Goal: Task Accomplishment & Management: Manage account settings

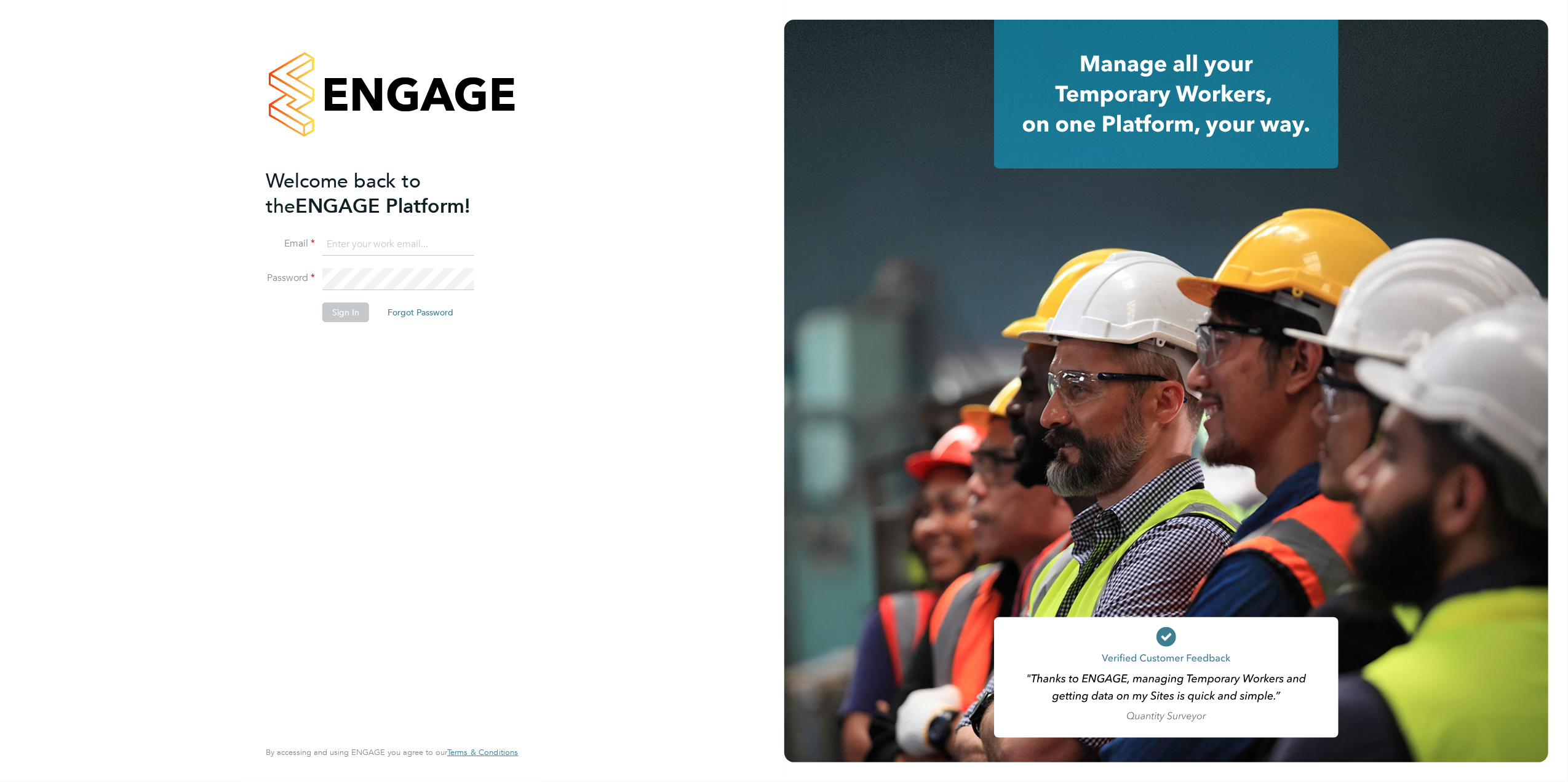
type input "emily.houghton@brightonandhovealbion.com"
click at [350, 326] on li "Sign In Forgot Password" at bounding box center [386, 319] width 240 height 32
click at [347, 317] on button "Sign In" at bounding box center [345, 312] width 47 height 19
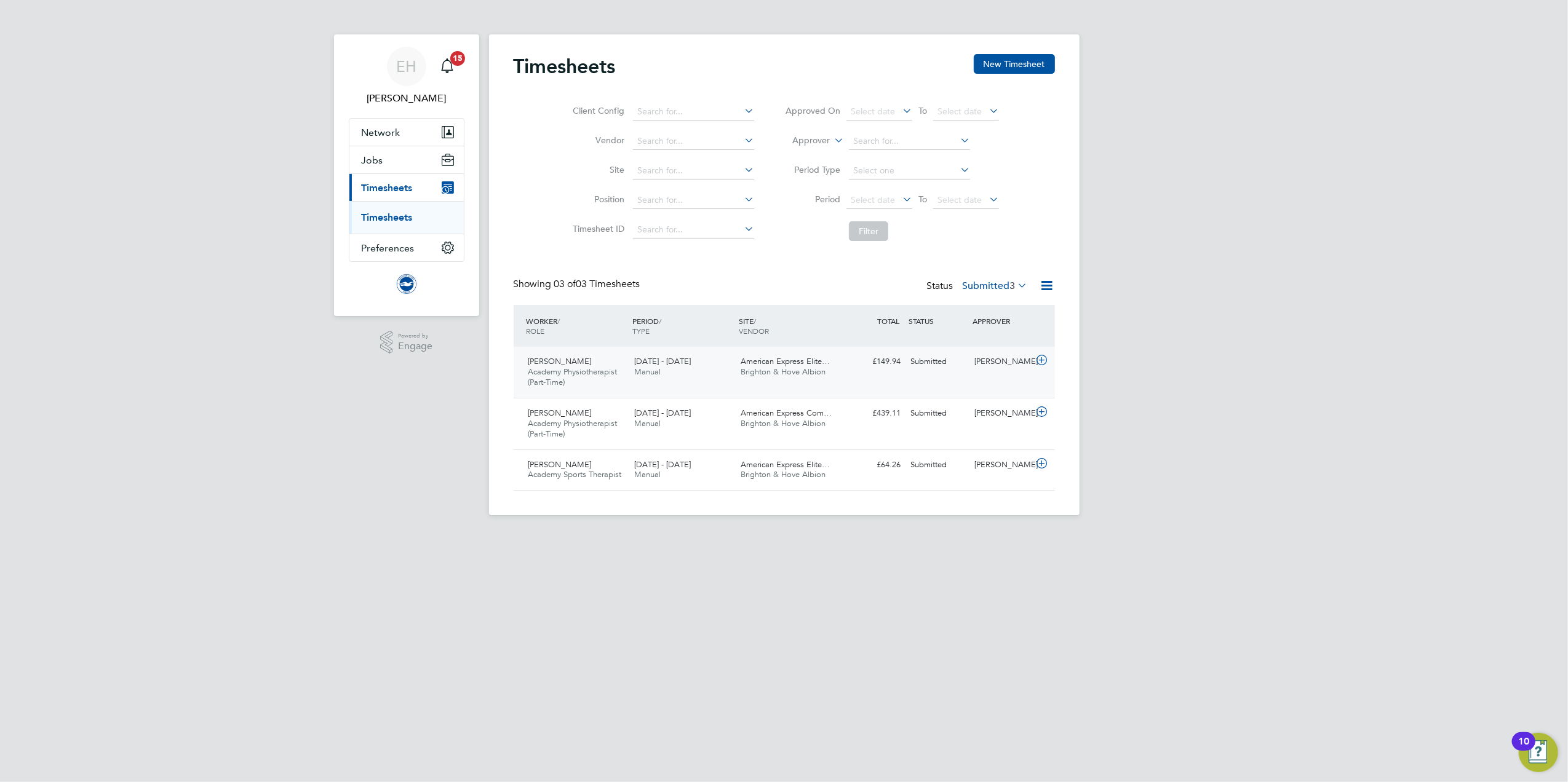
click at [616, 382] on div "Oliver Rosenstock Academy Physiotherapist (Part-Time) 1 - 30 Sep 2025" at bounding box center [576, 372] width 106 height 41
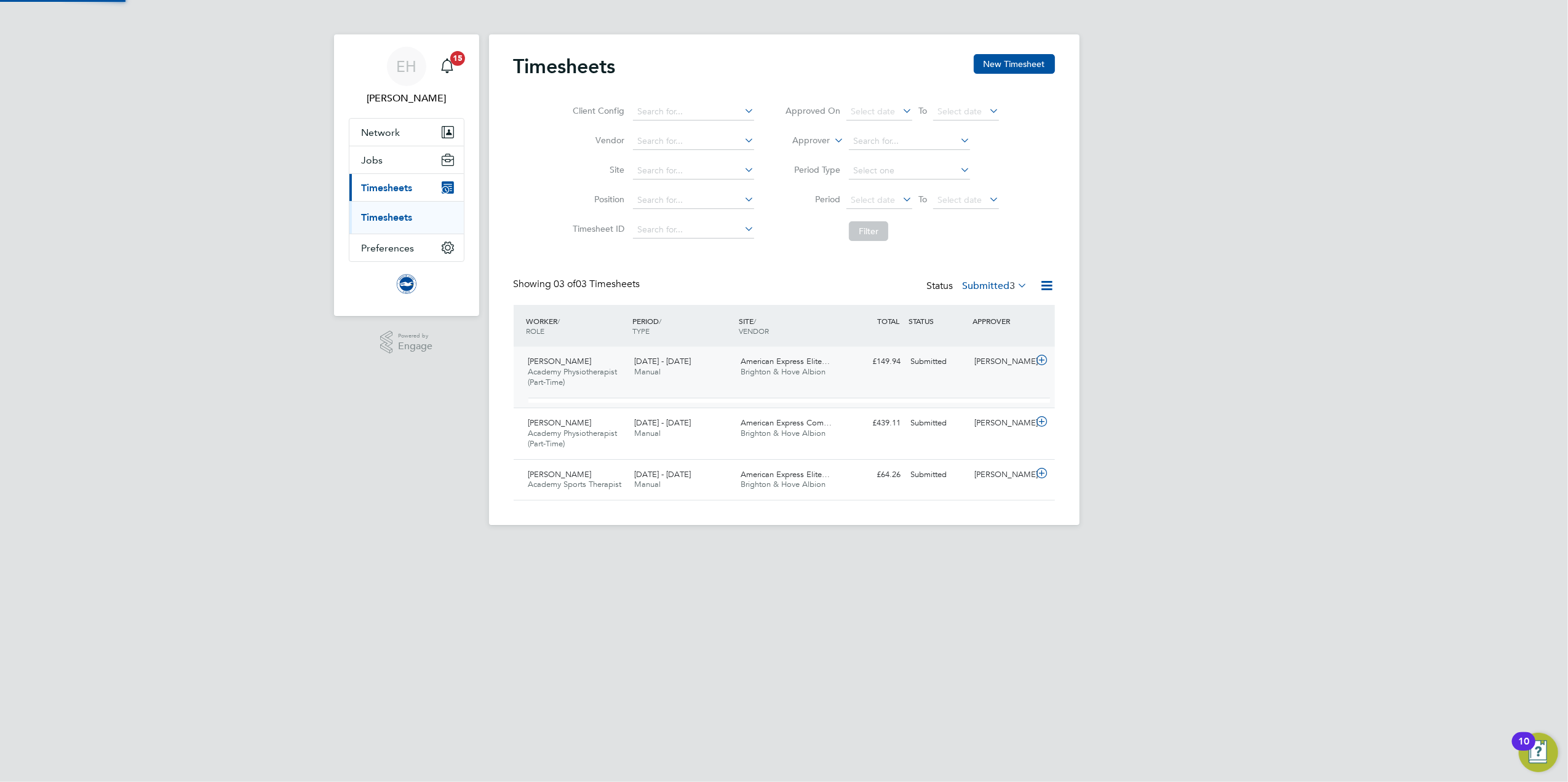
scroll to position [20, 120]
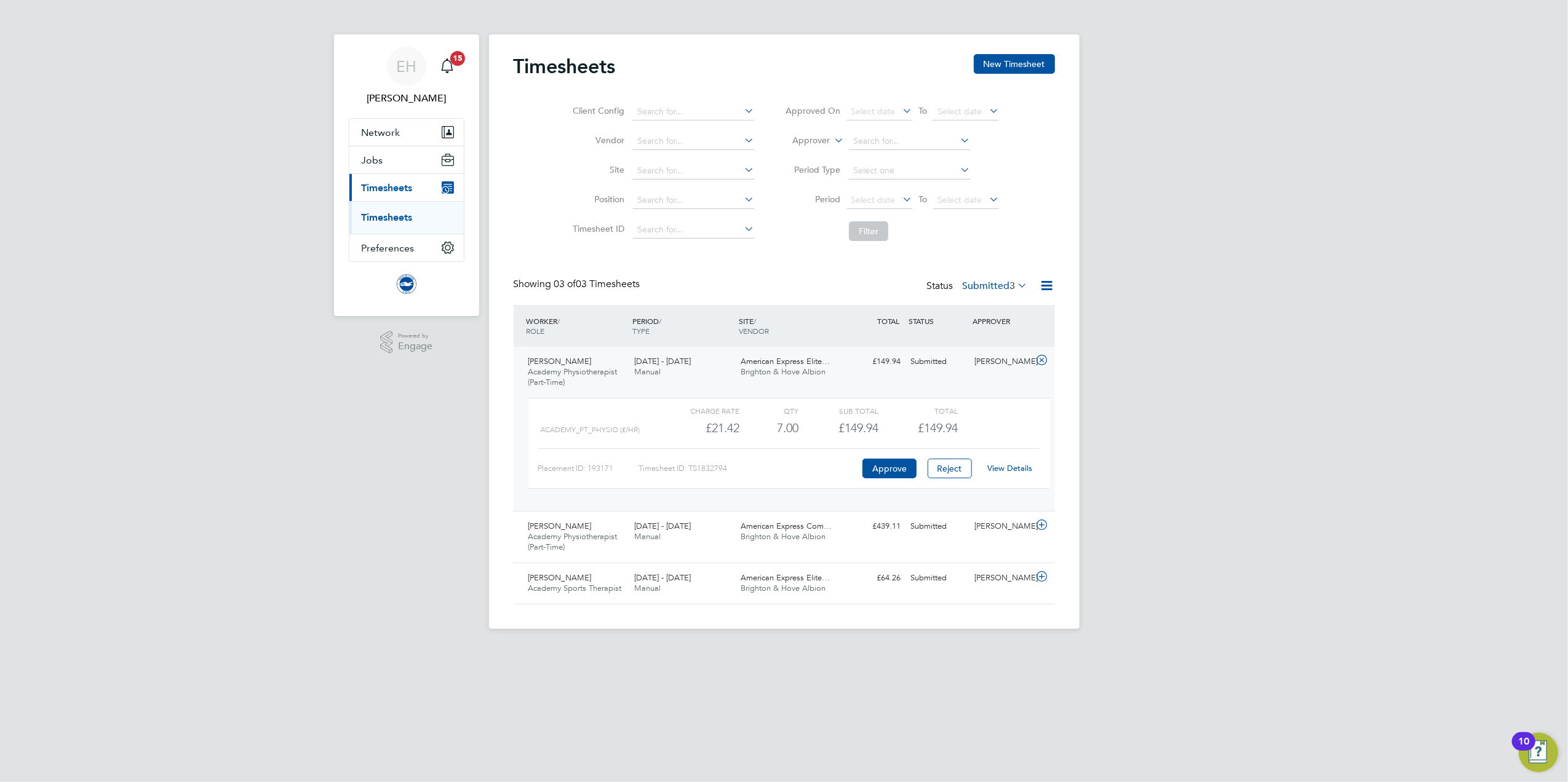
click at [1016, 466] on link "View Details" at bounding box center [1010, 468] width 45 height 10
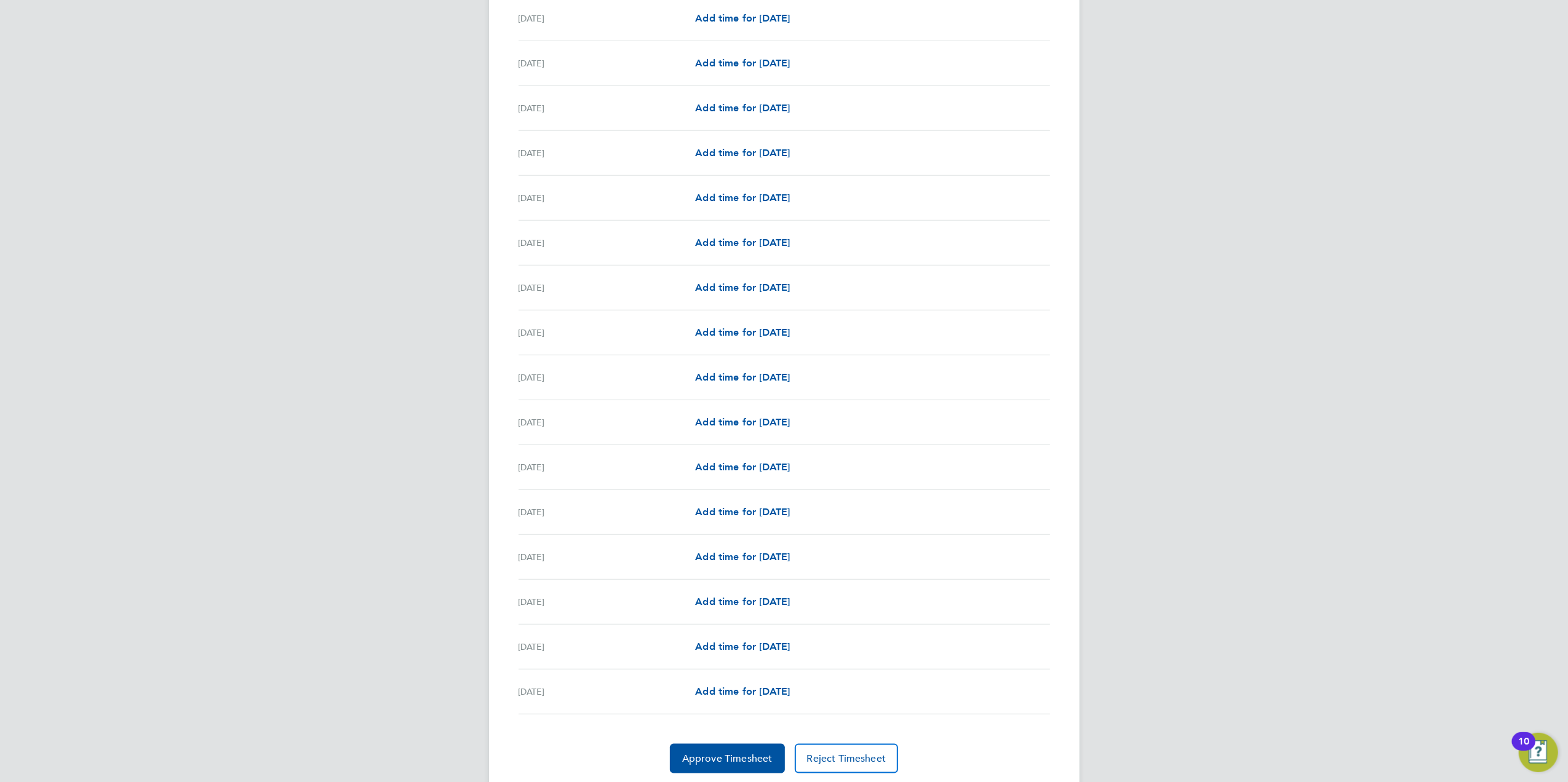
scroll to position [1096, 0]
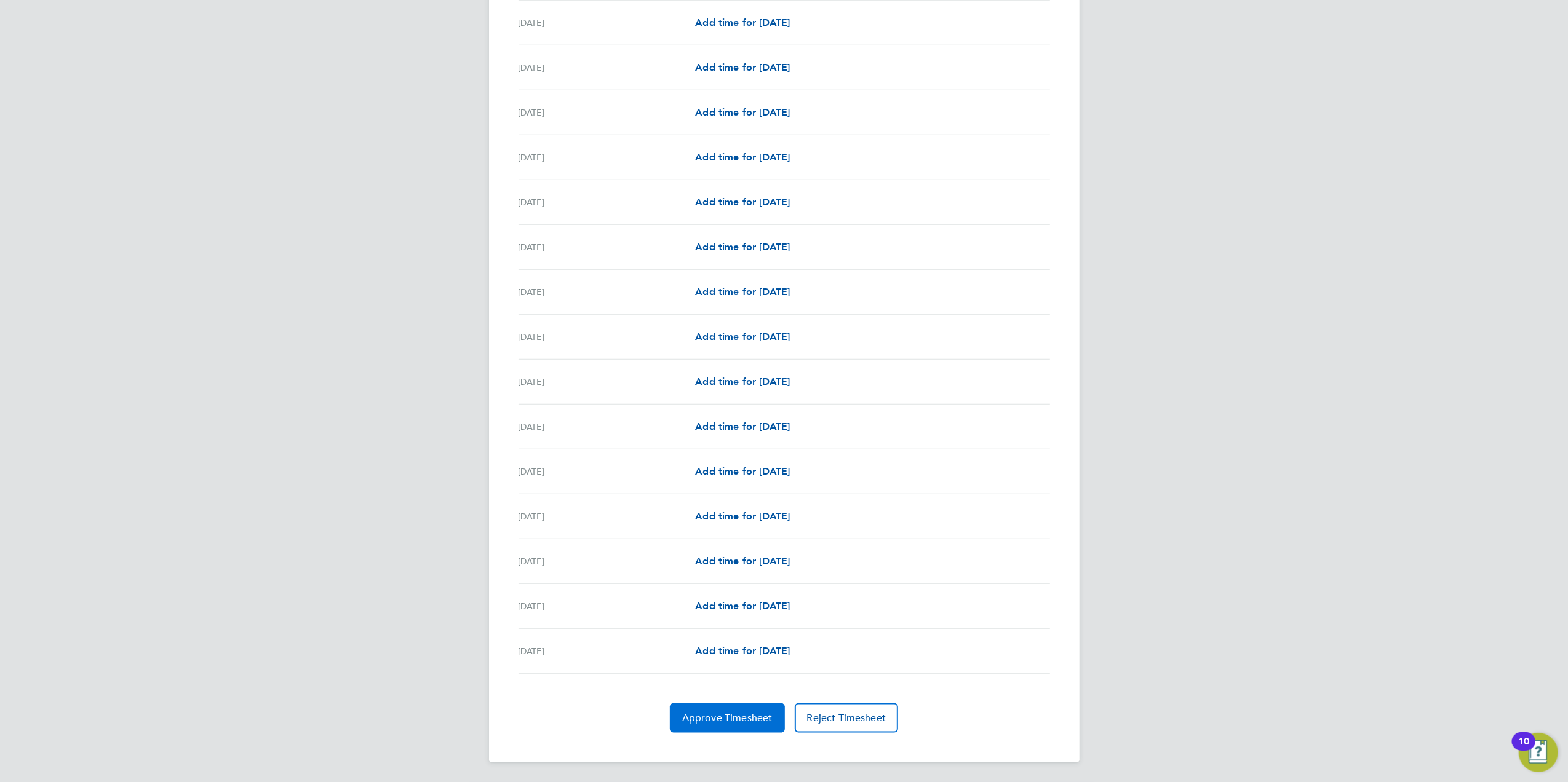
click at [731, 713] on span "Approve Timesheet" at bounding box center [727, 719] width 90 height 13
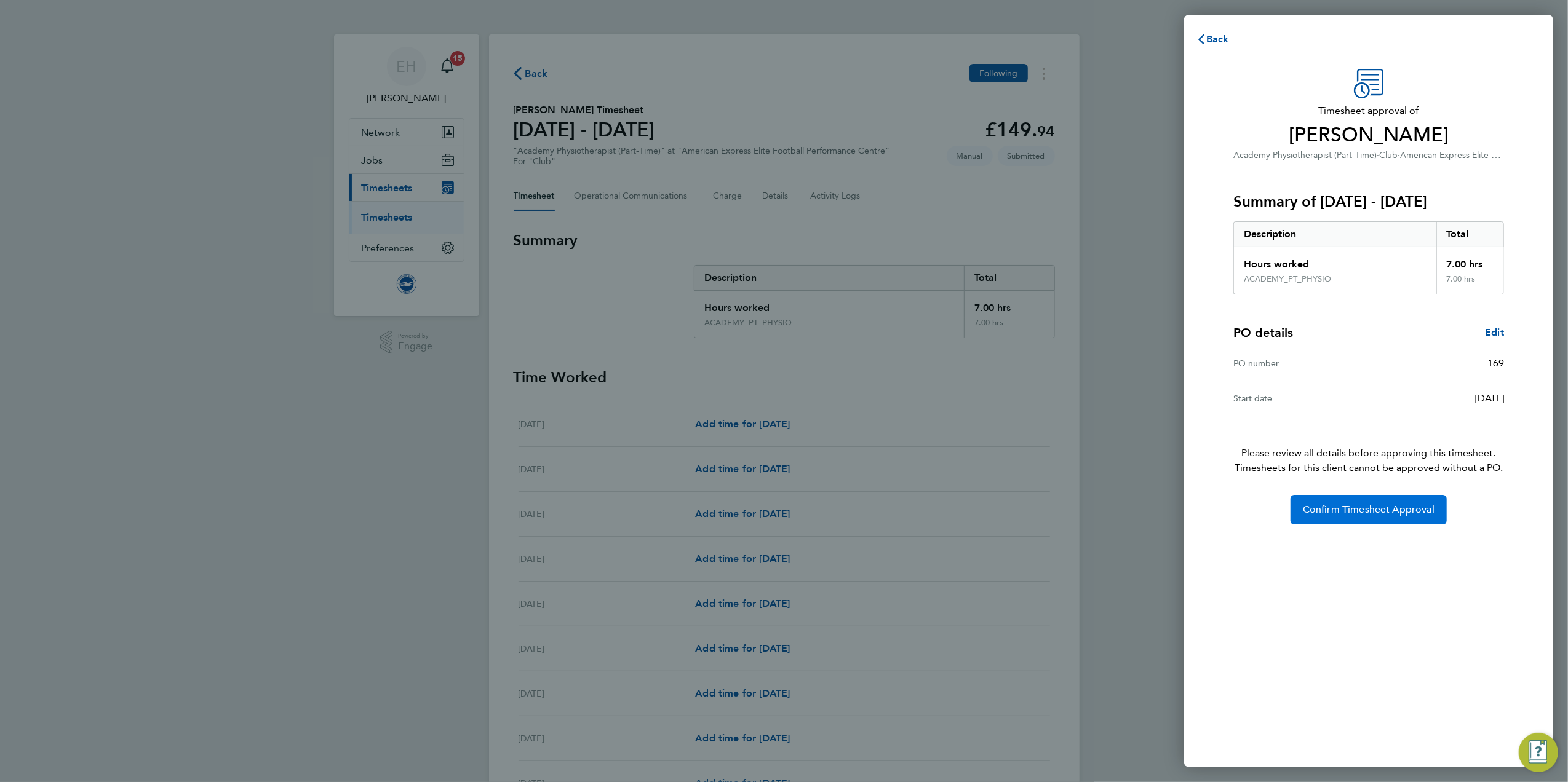
click at [1356, 518] on button "Confirm Timesheet Approval" at bounding box center [1369, 510] width 157 height 29
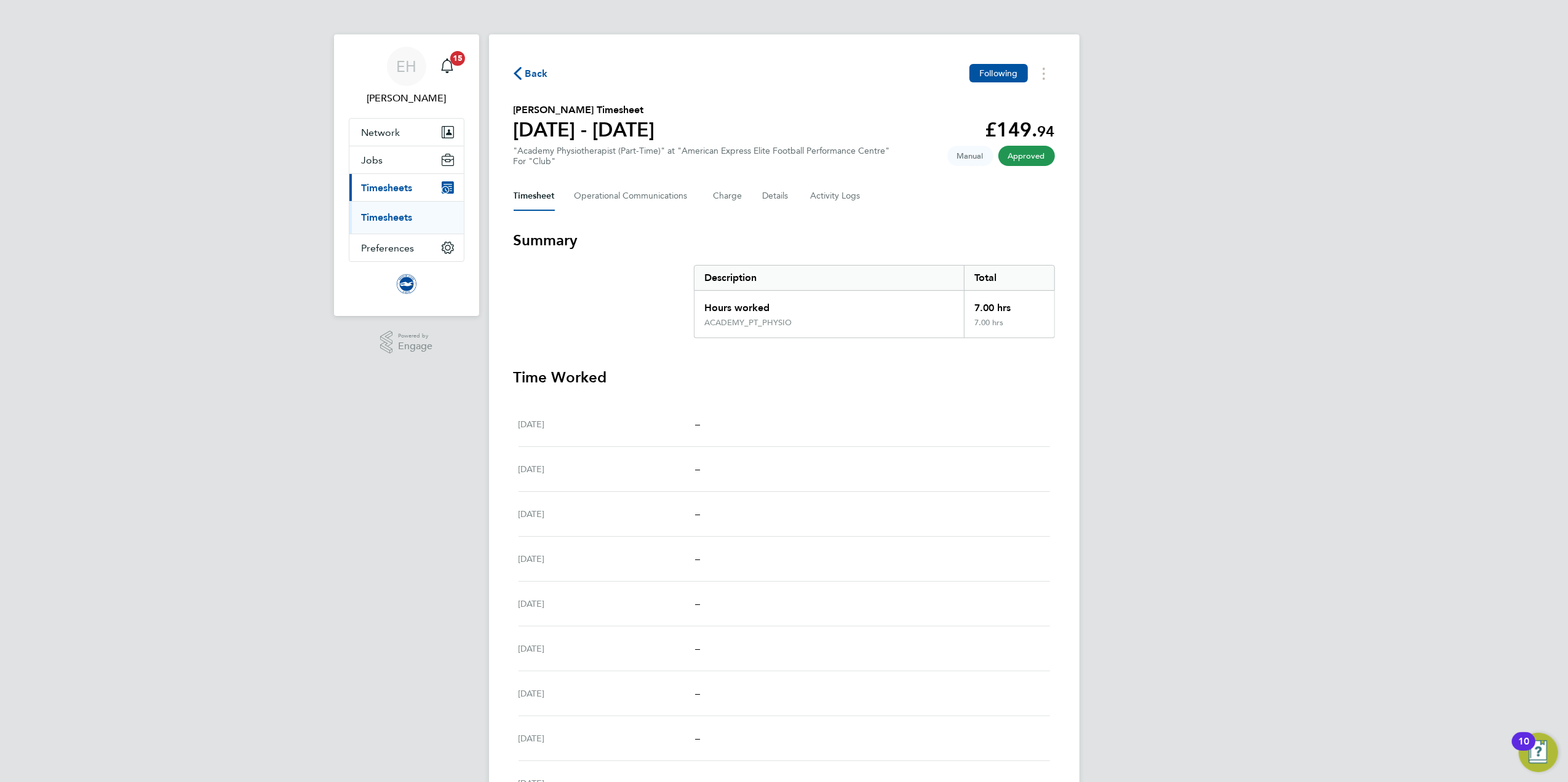
click at [529, 65] on div "Back Following" at bounding box center [784, 73] width 541 height 19
click at [525, 72] on span "Back" at bounding box center [537, 73] width 23 height 15
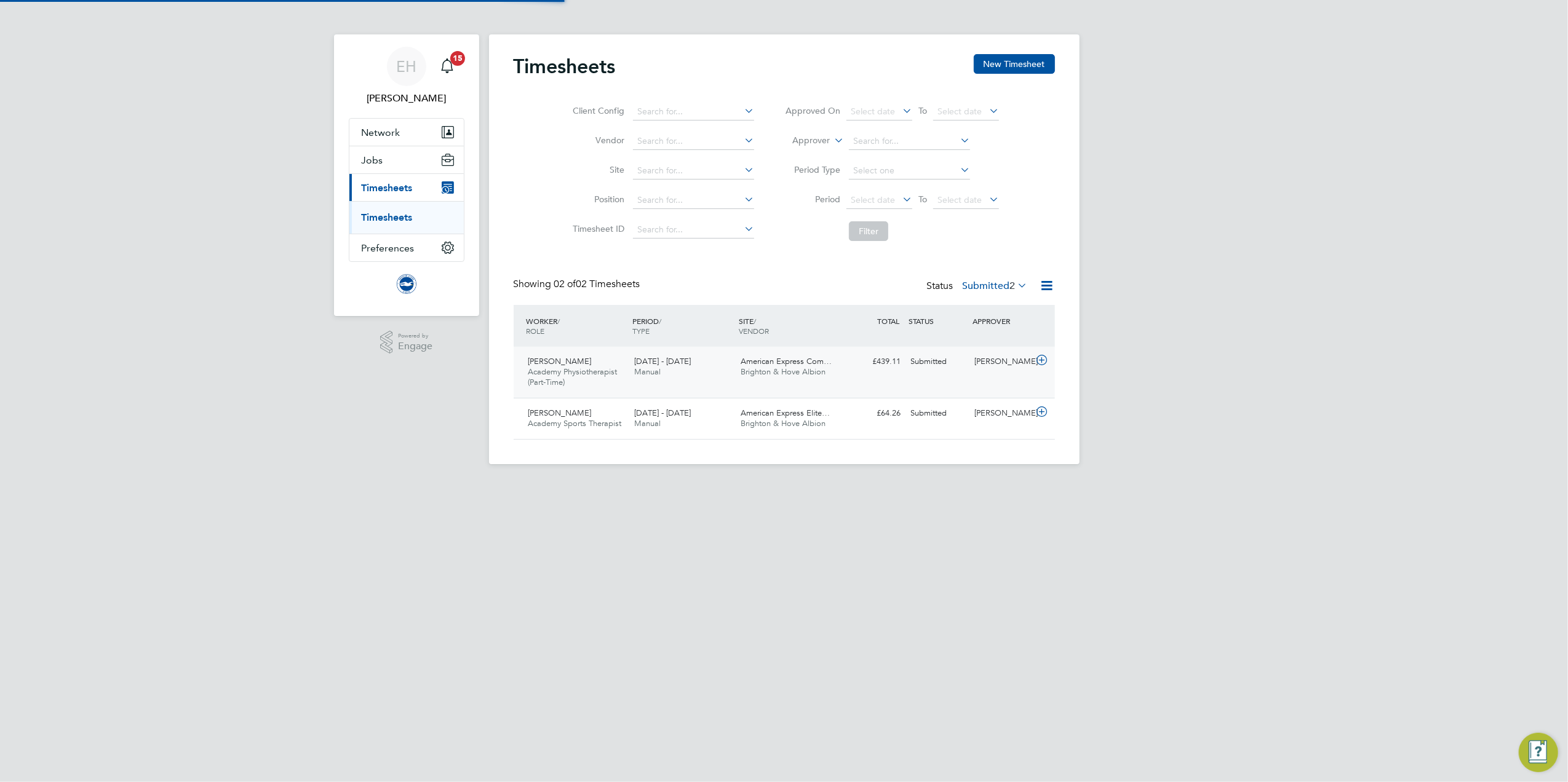
scroll to position [31, 107]
click at [589, 424] on span "Academy Sports Therapist" at bounding box center [575, 423] width 93 height 10
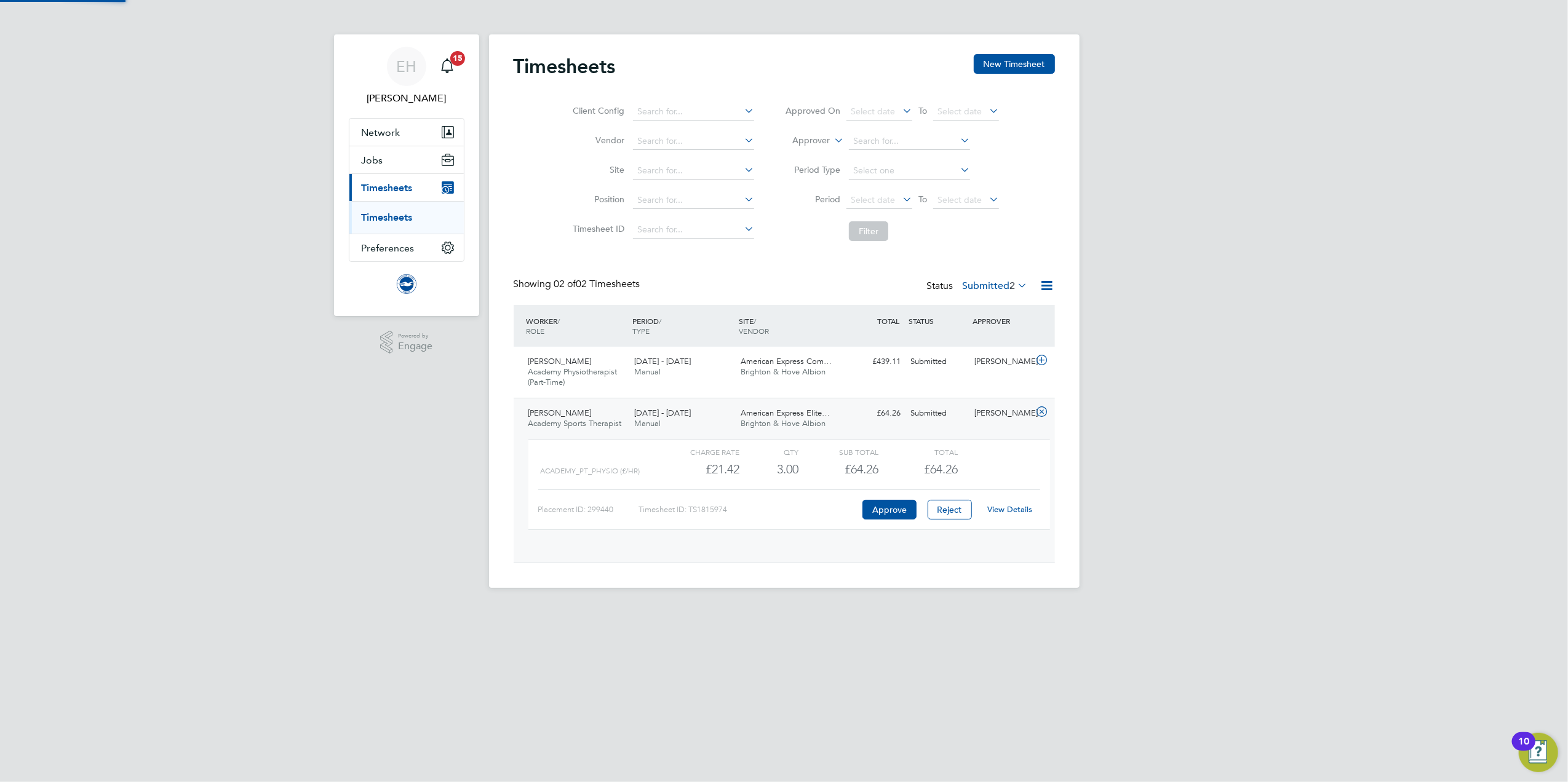
scroll to position [20, 120]
click at [1019, 510] on link "View Details" at bounding box center [1010, 509] width 45 height 10
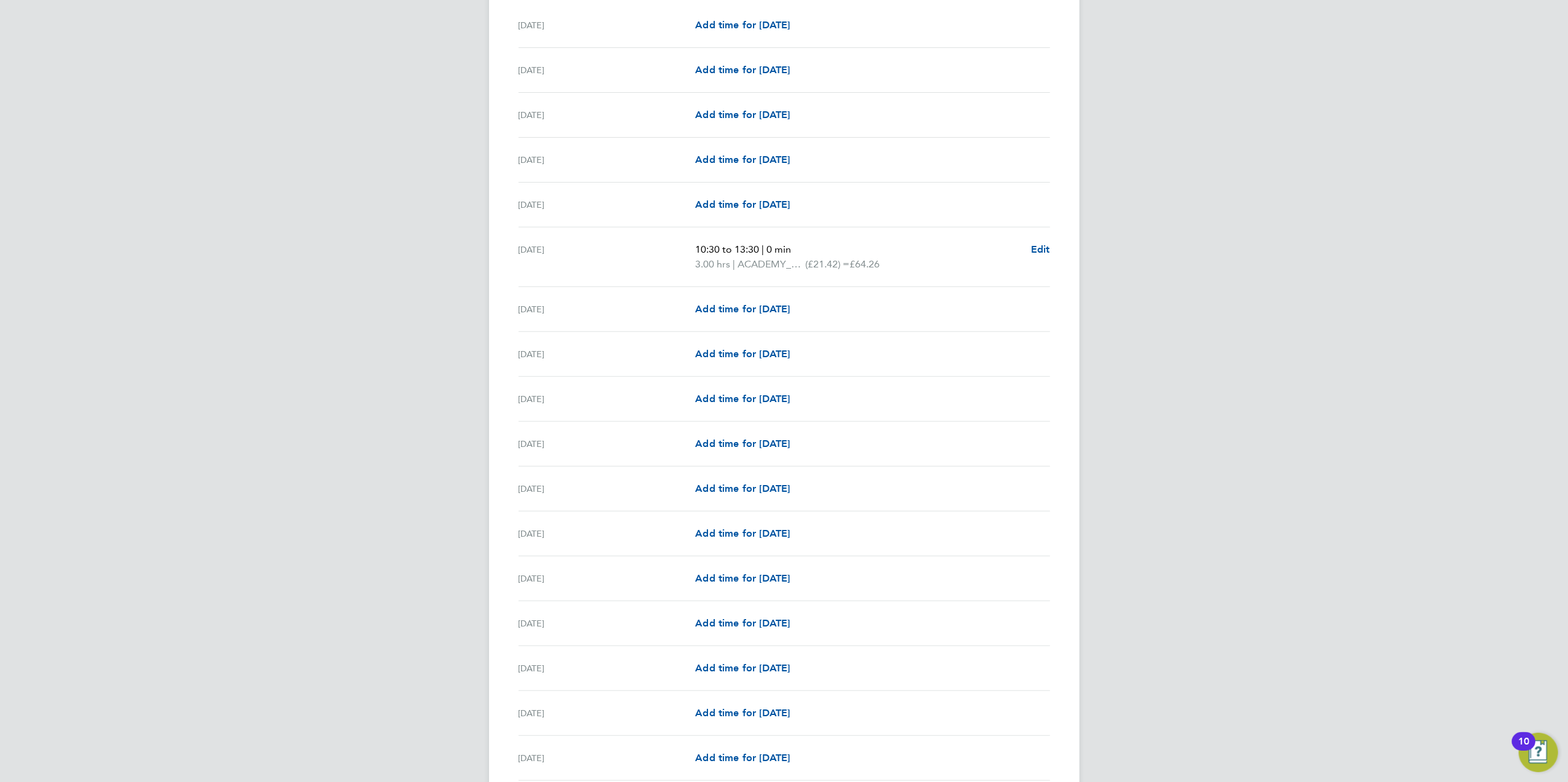
scroll to position [246, 0]
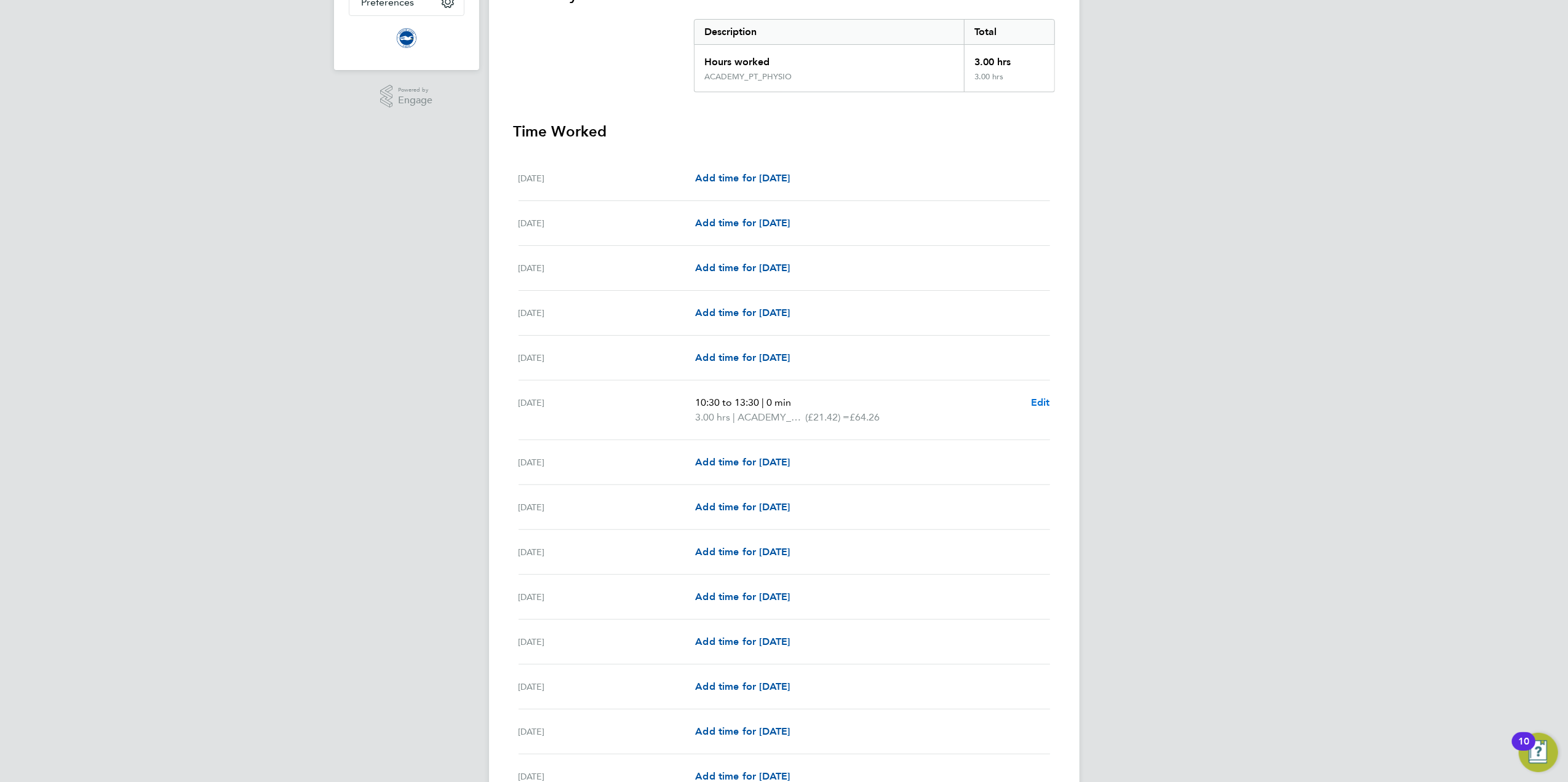
click at [1041, 402] on span "Edit" at bounding box center [1040, 402] width 19 height 12
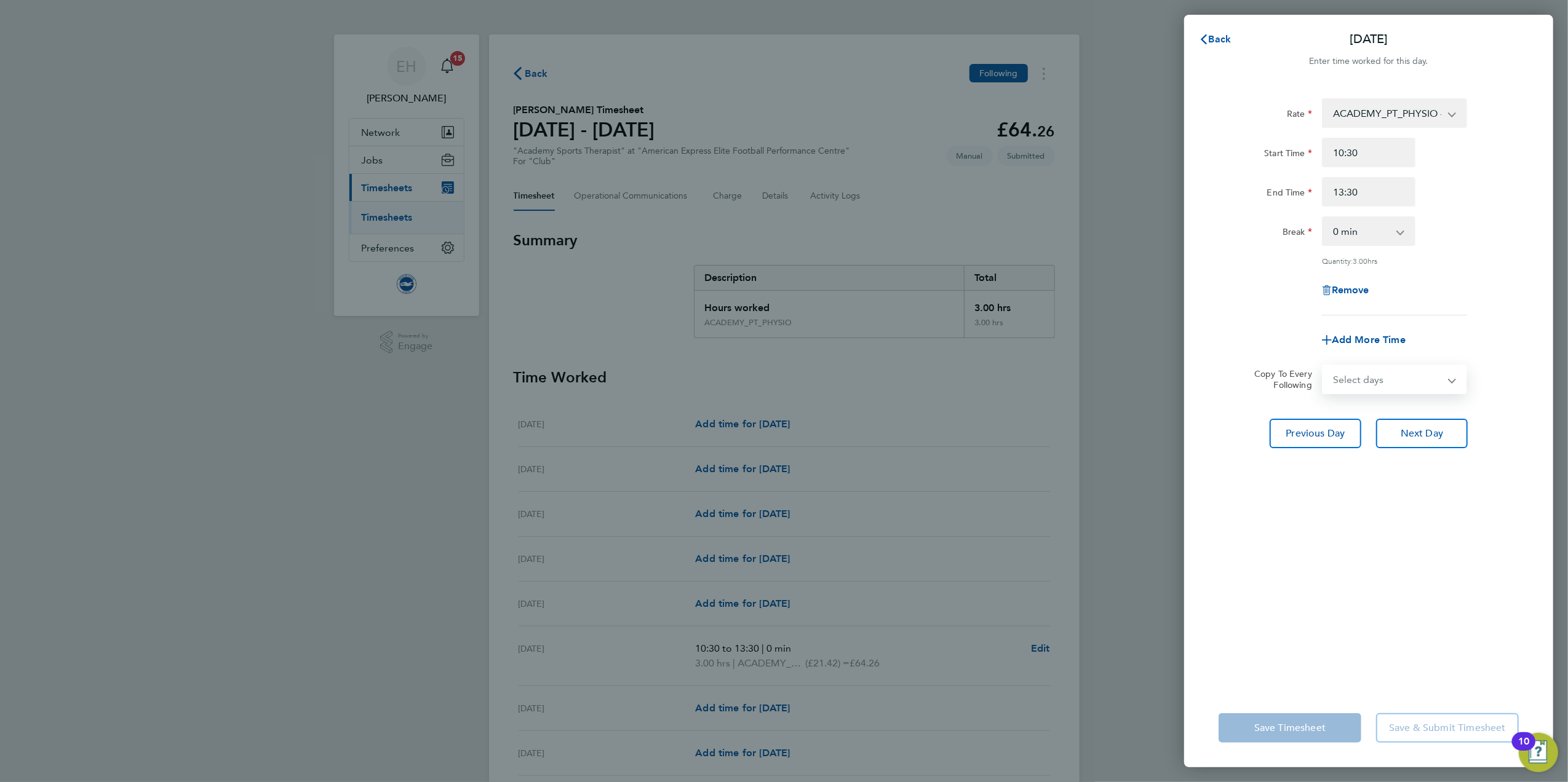
click at [1399, 380] on select "Select days Day Weekday (Mon-Fri) Weekend (Sat-Sun) Monday Tuesday Wednesday Th…" at bounding box center [1388, 379] width 129 height 27
click at [1256, 372] on label "Copy To Every Following" at bounding box center [1278, 380] width 68 height 22
click at [1324, 372] on select "Select days Day Weekday (Mon-Fri) Weekend (Sat-Sun) Monday Tuesday Wednesday Th…" at bounding box center [1388, 379] width 129 height 27
click at [1565, 422] on div "Back Sat 06 Sep Enter time worked for this day. Rate ACADEMY_PT_PHYSIO - 21.42 …" at bounding box center [784, 391] width 1568 height 782
click at [1436, 432] on span "Next Day" at bounding box center [1422, 433] width 42 height 13
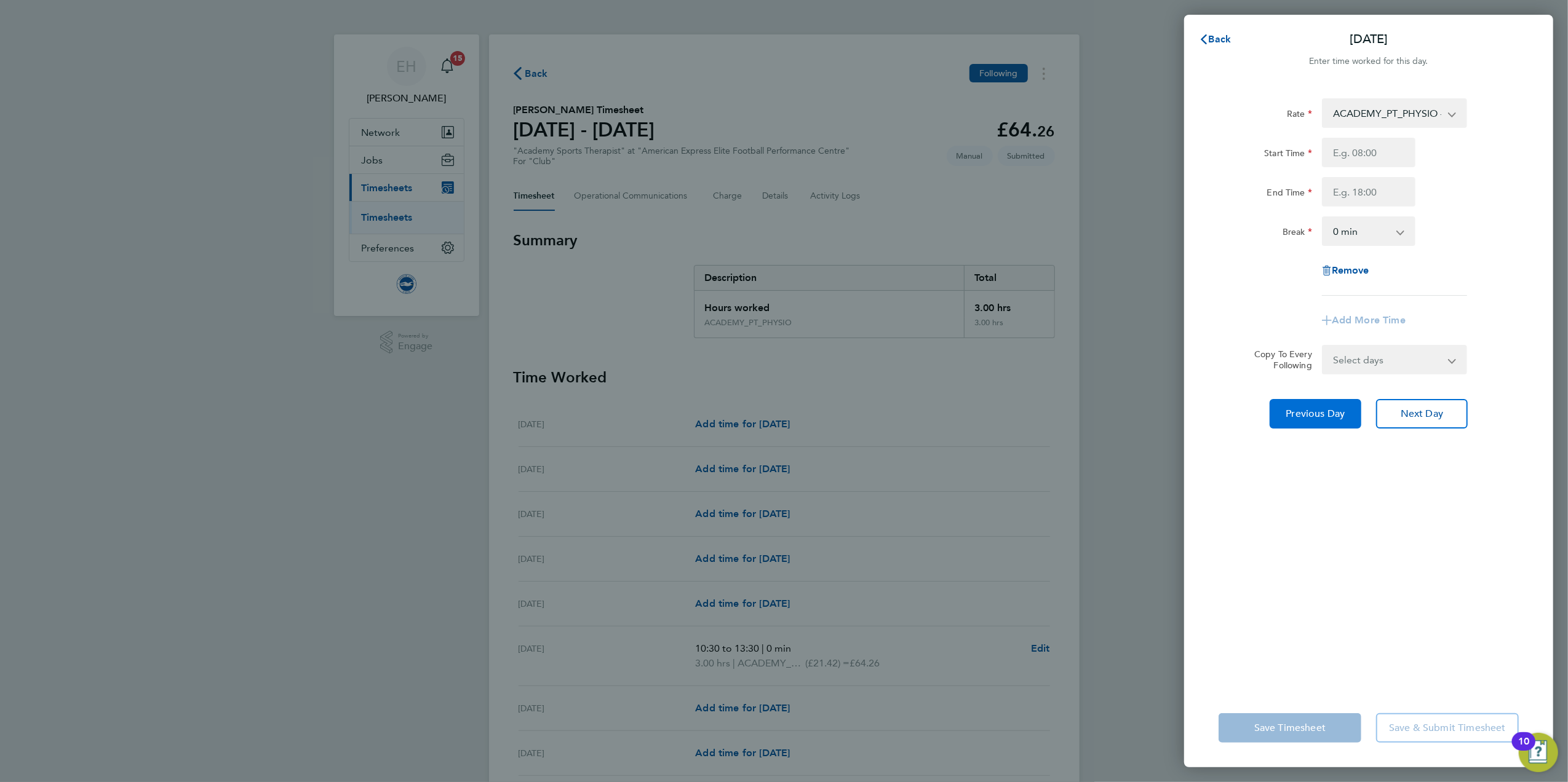
click at [1306, 422] on button "Previous Day" at bounding box center [1316, 414] width 92 height 29
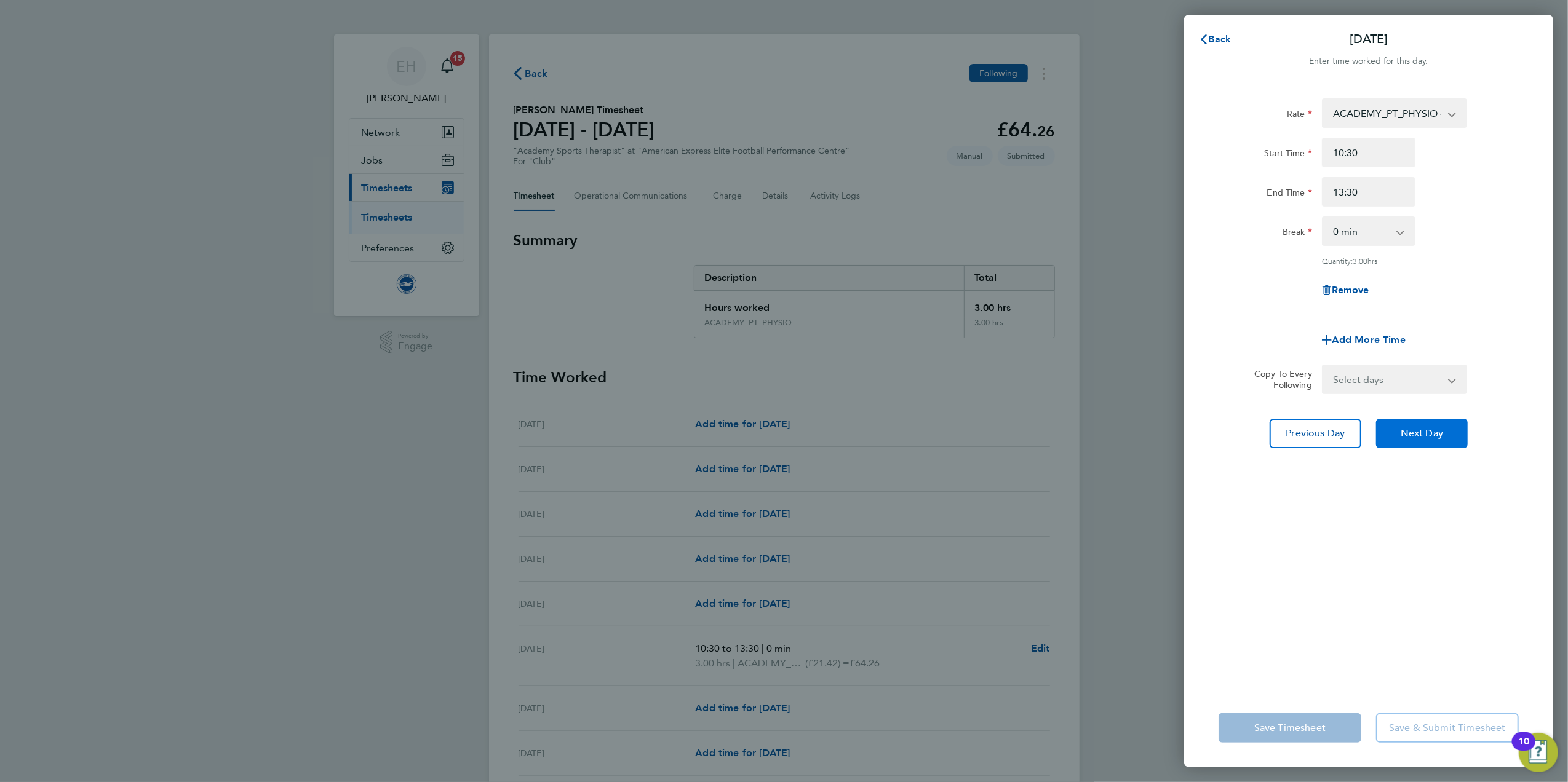
click at [1431, 437] on span "Next Day" at bounding box center [1422, 433] width 42 height 13
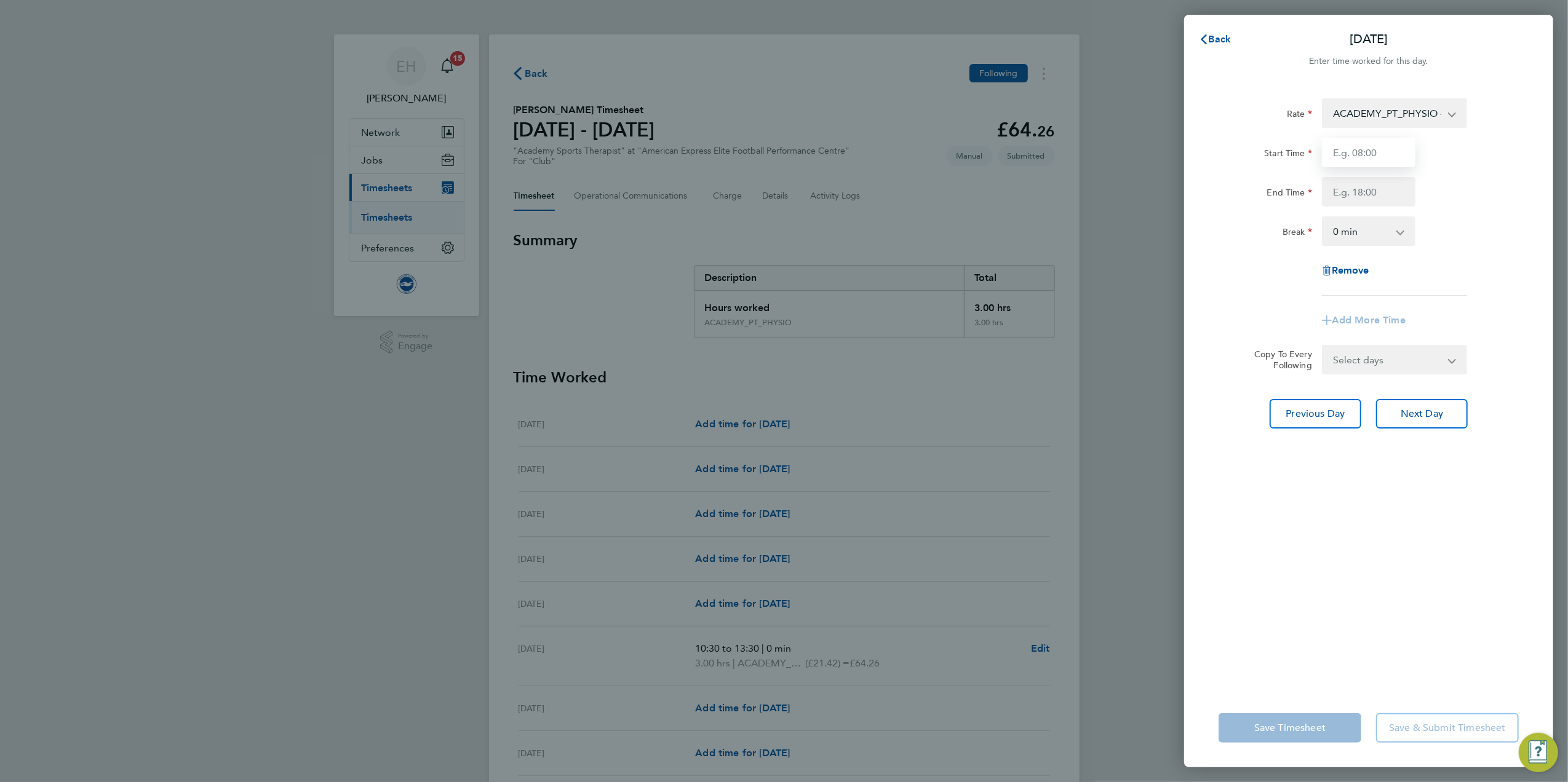
click at [1363, 163] on input "Start Time" at bounding box center [1369, 152] width 93 height 29
click at [1359, 153] on input "10@" at bounding box center [1369, 152] width 93 height 29
type input "10:30"
click at [1365, 183] on input "End Time" at bounding box center [1369, 192] width 93 height 29
type input "13:30"
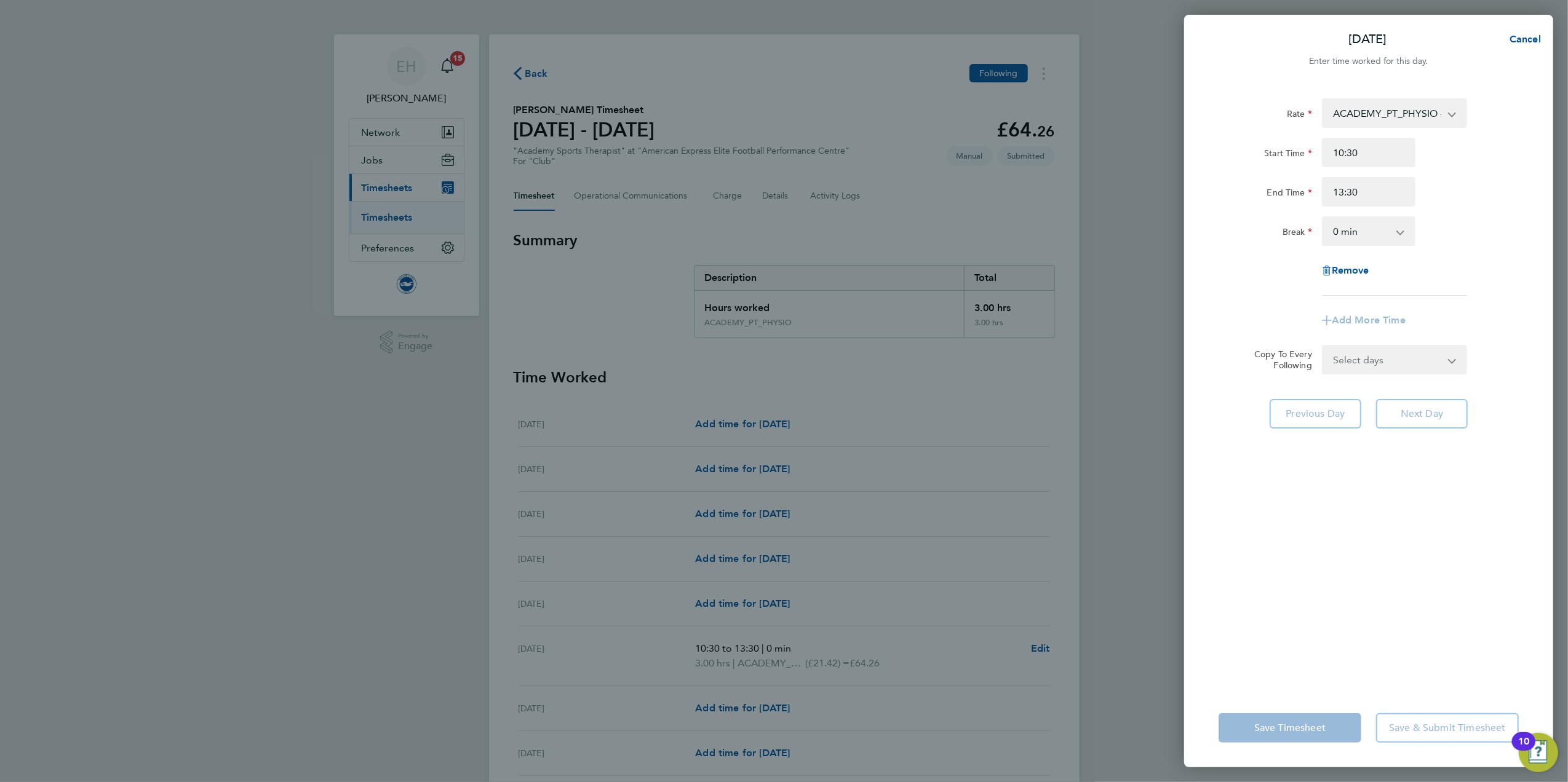
click at [1484, 202] on div "End Time 13:30" at bounding box center [1369, 192] width 310 height 29
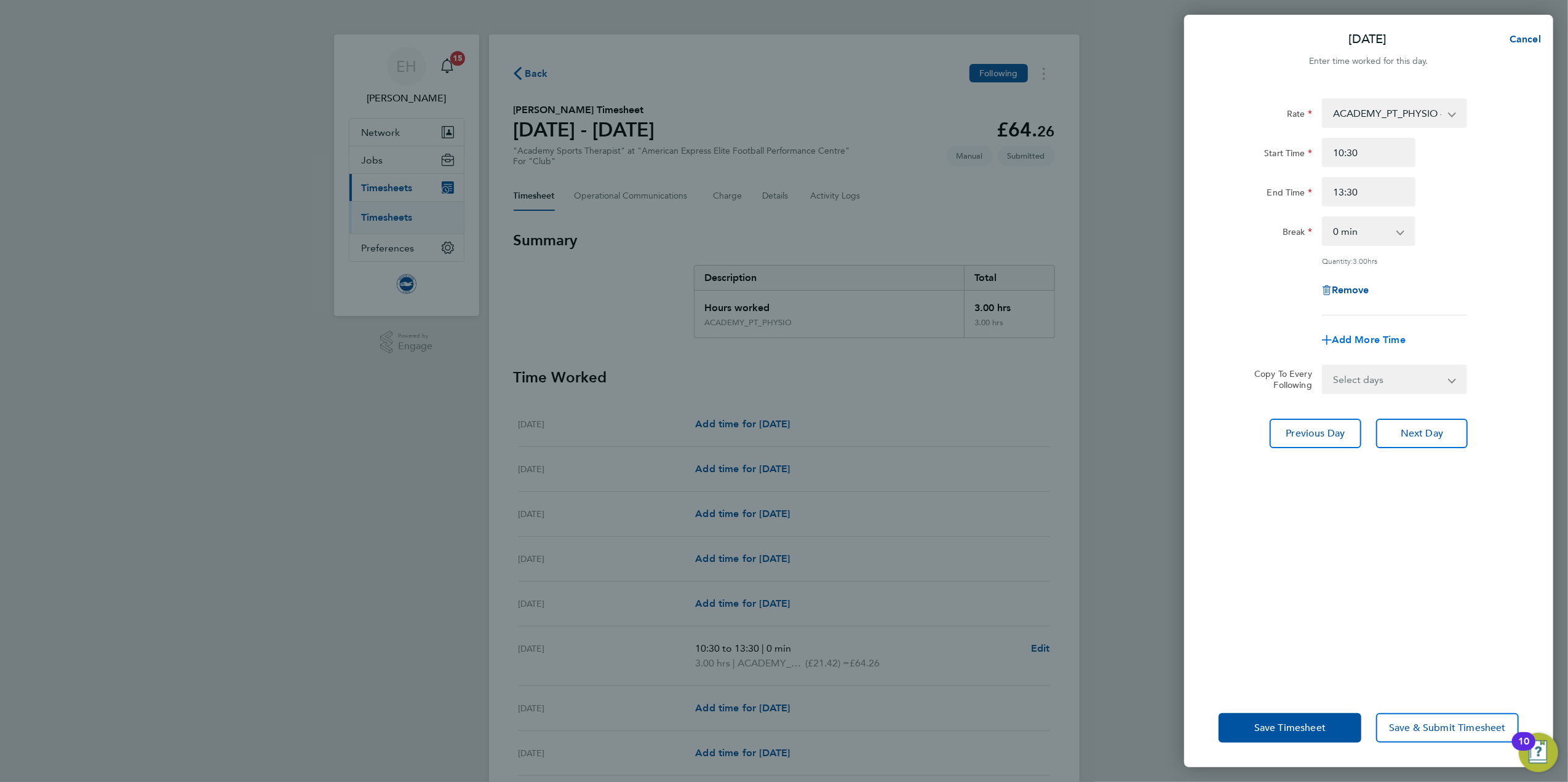
click at [1366, 343] on span "Add More Time" at bounding box center [1369, 340] width 74 height 12
select select "null"
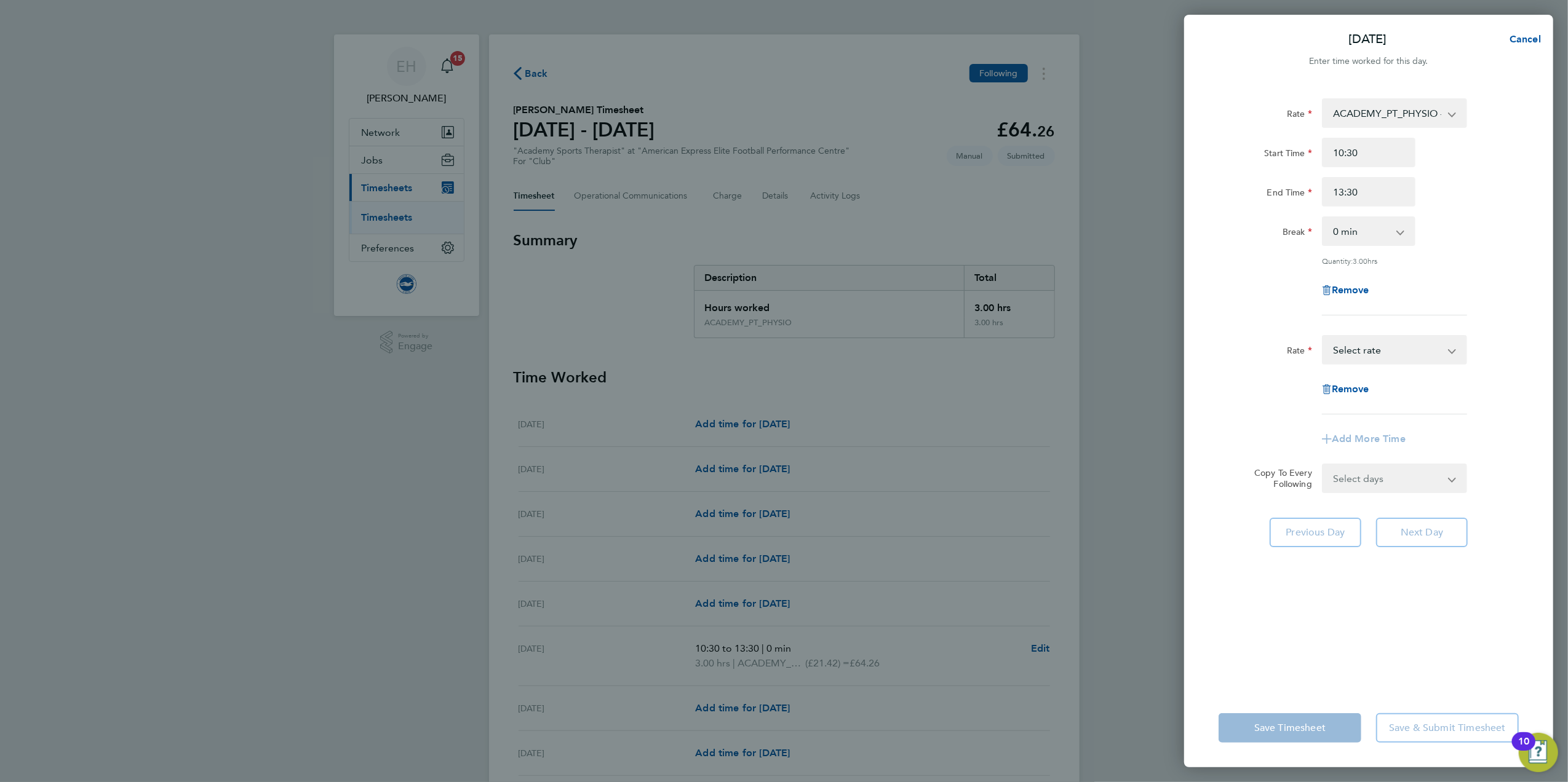
drag, startPoint x: 1511, startPoint y: 283, endPoint x: 1478, endPoint y: 107, distance: 179.1
click at [1511, 284] on div "Remove" at bounding box center [1369, 290] width 310 height 29
click at [1349, 391] on span "Remove" at bounding box center [1351, 389] width 38 height 12
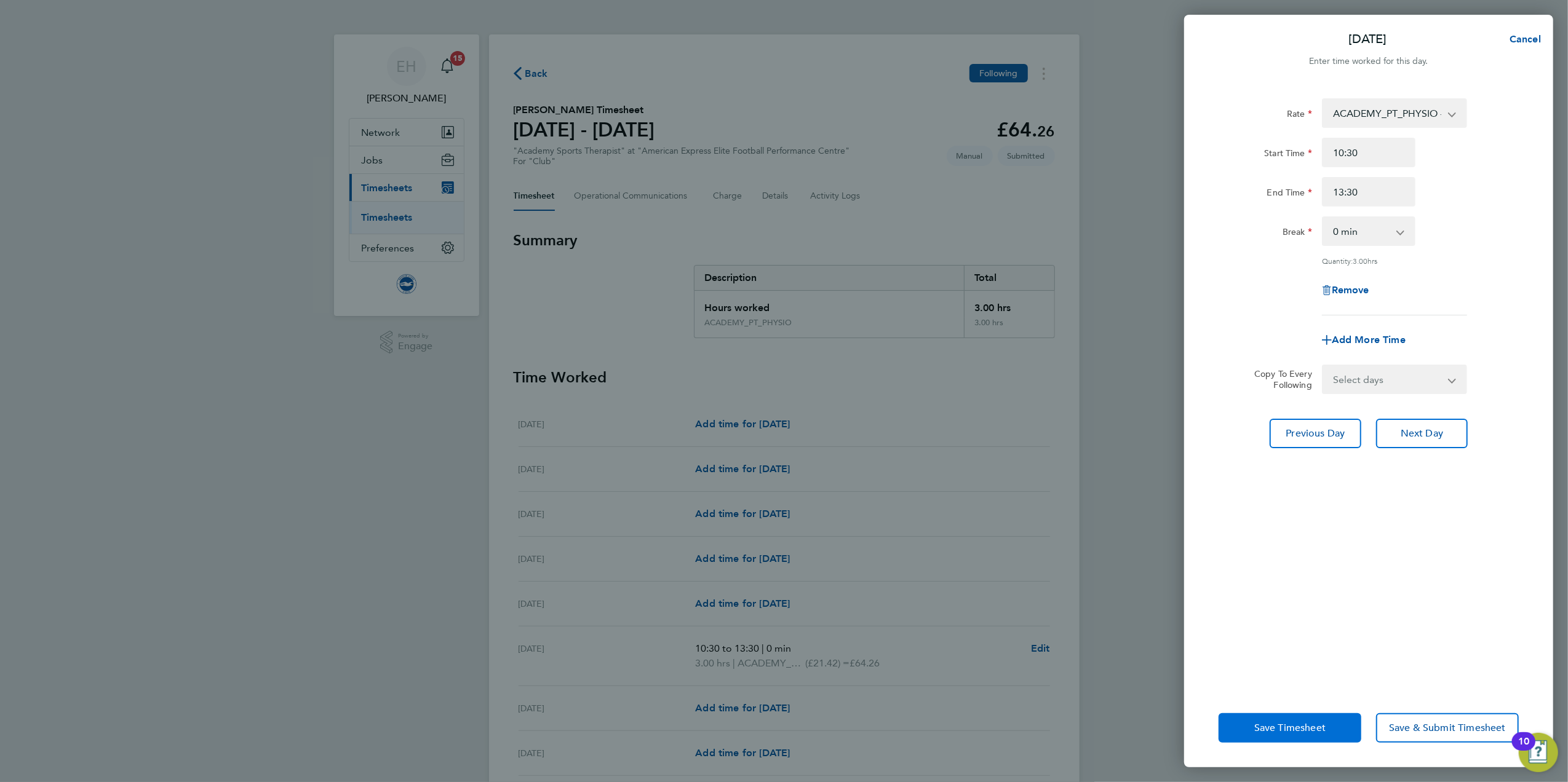
click at [1297, 727] on span "Save Timesheet" at bounding box center [1290, 728] width 72 height 13
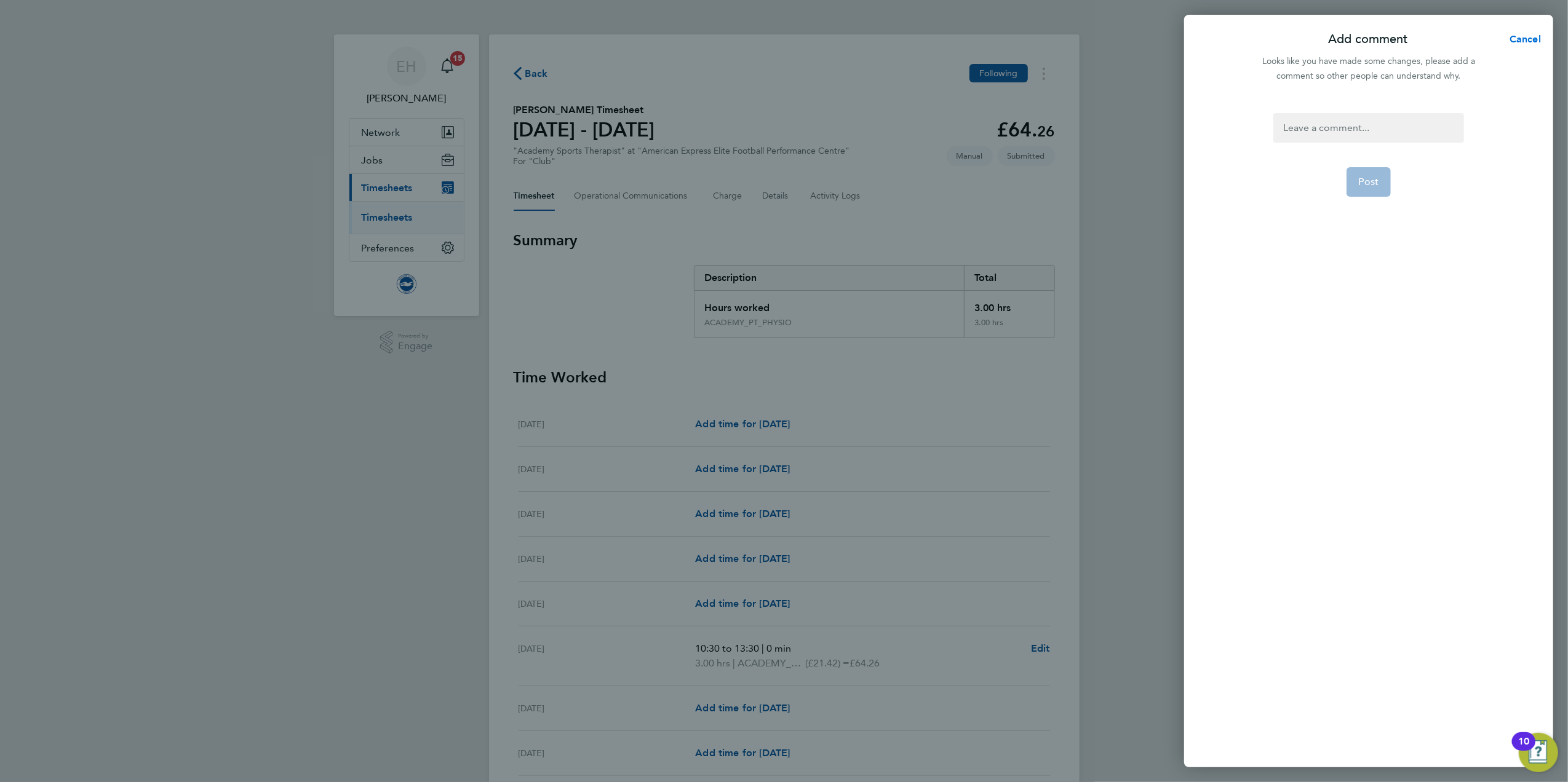
click at [1527, 32] on button "Cancel" at bounding box center [1521, 39] width 63 height 24
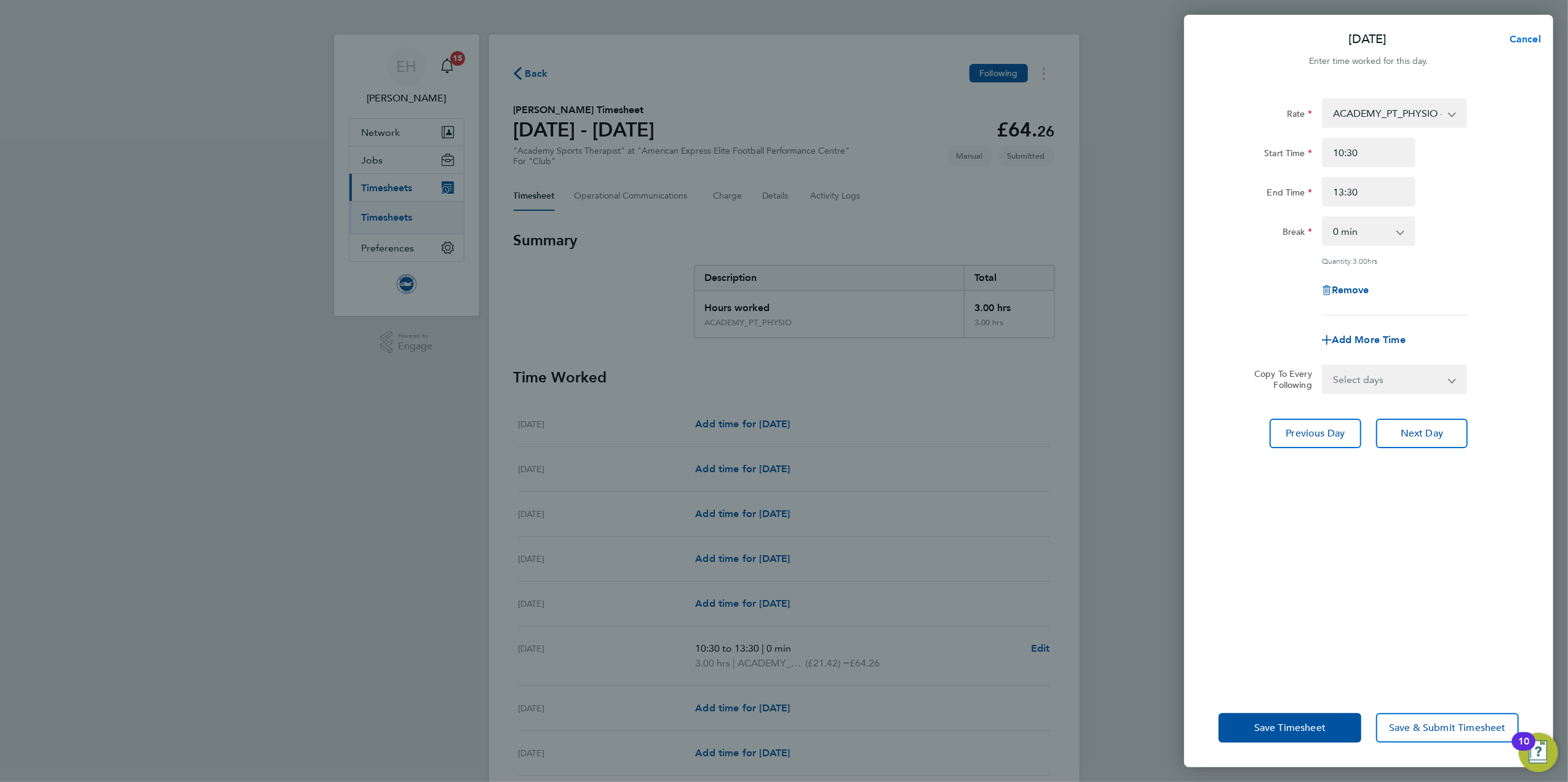
click at [1519, 45] on button "Cancel" at bounding box center [1521, 39] width 63 height 24
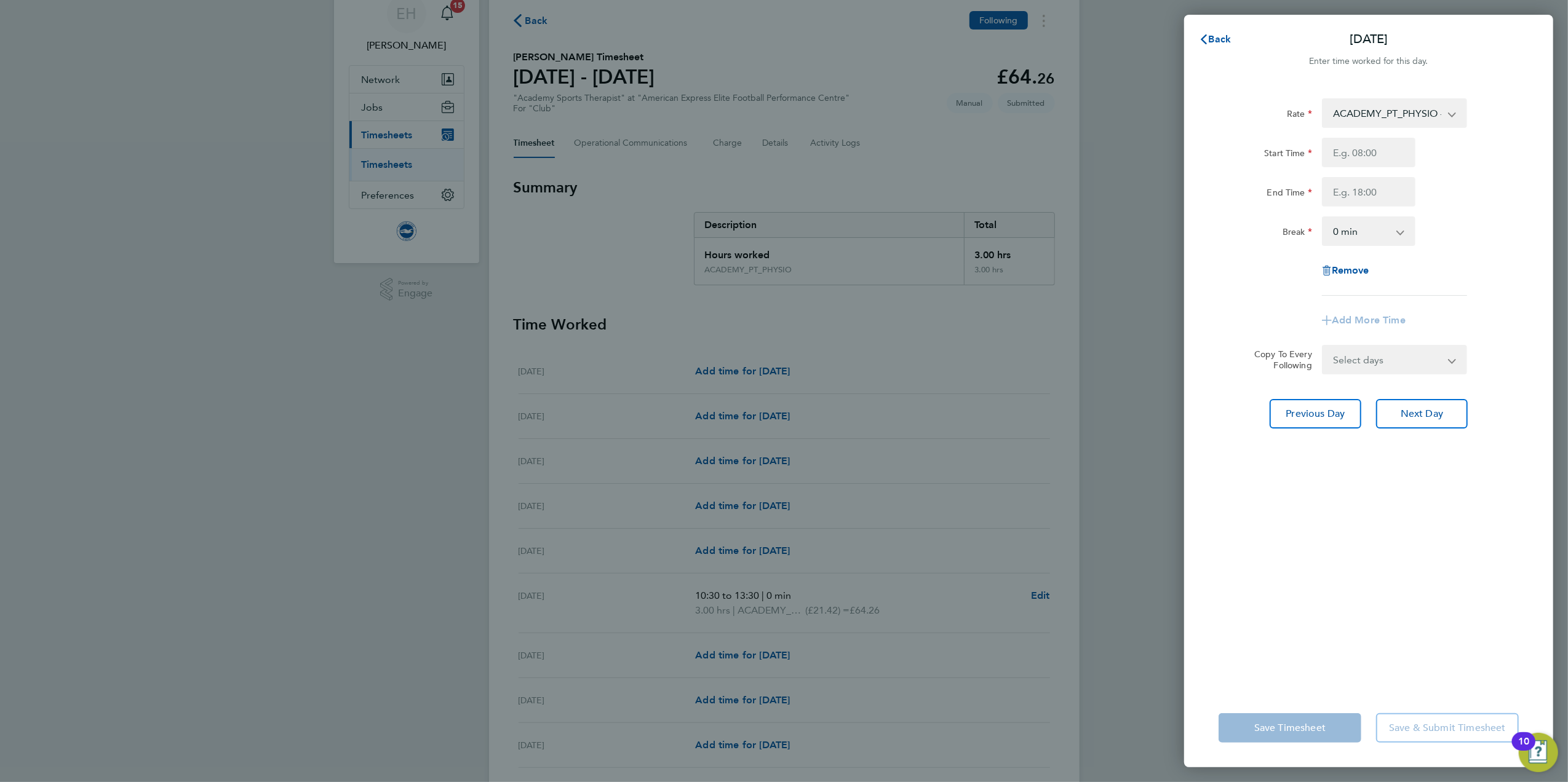
scroll to position [82, 0]
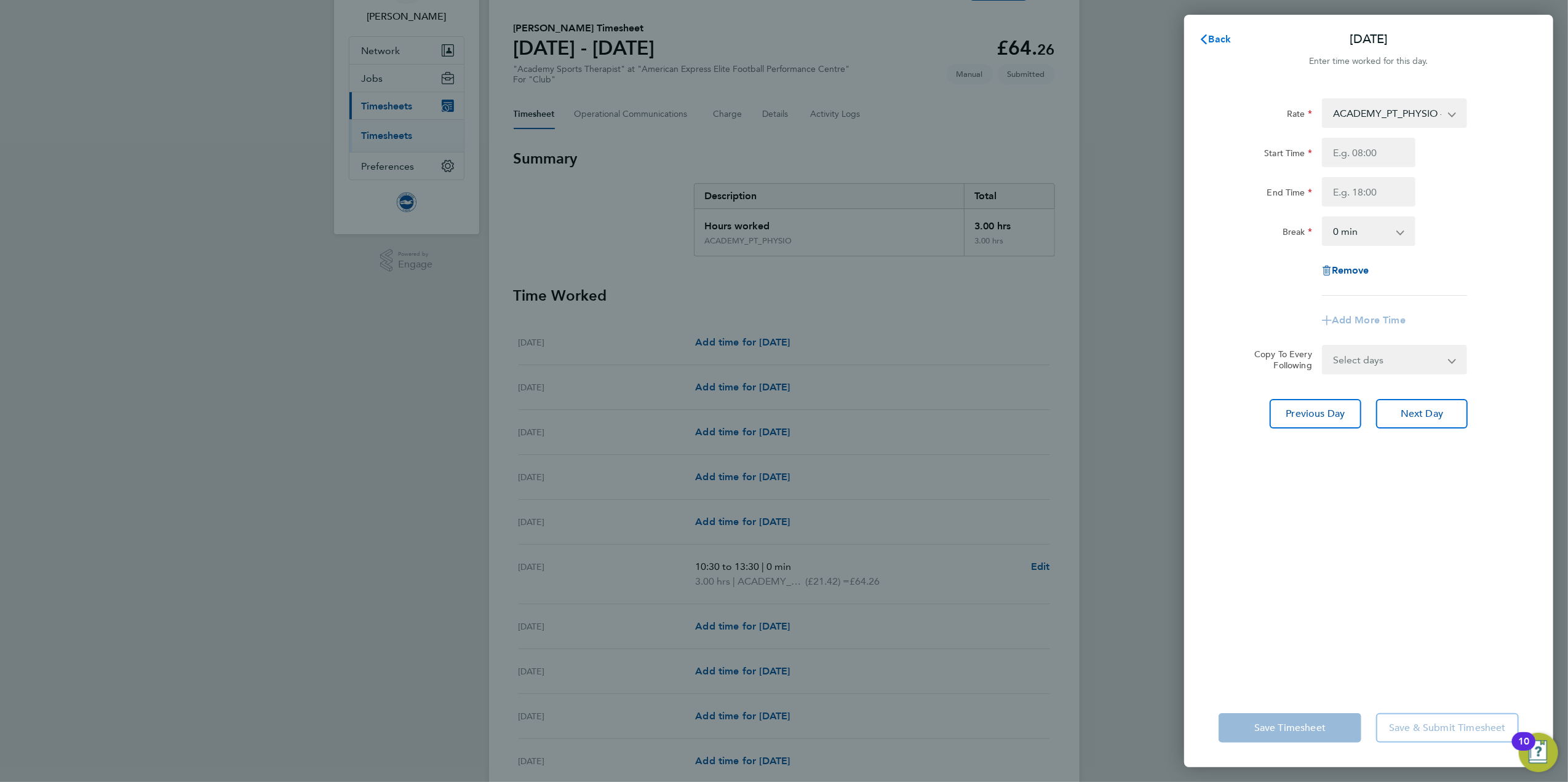
click at [1212, 30] on button "Back" at bounding box center [1215, 39] width 57 height 24
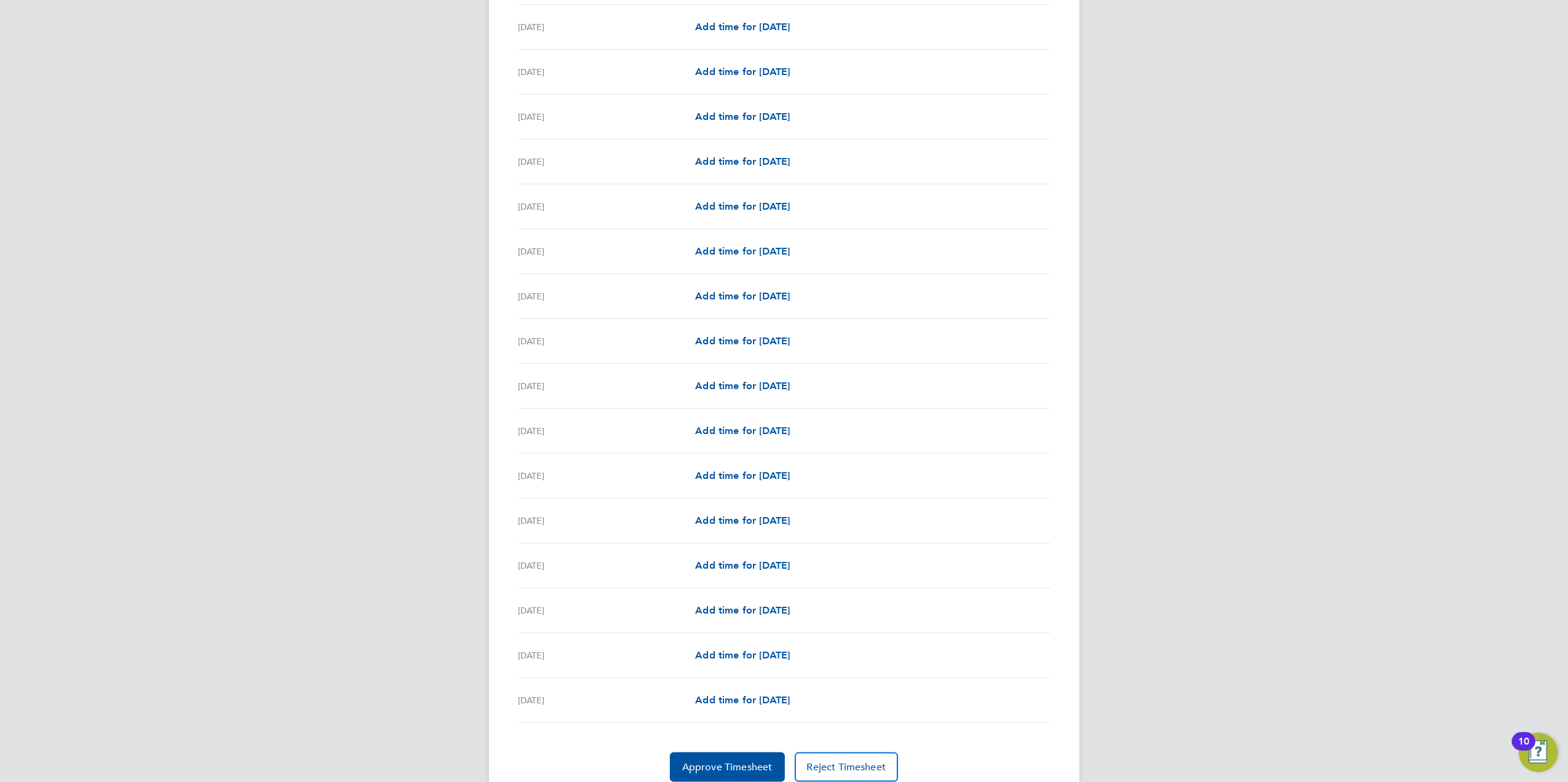
scroll to position [1096, 0]
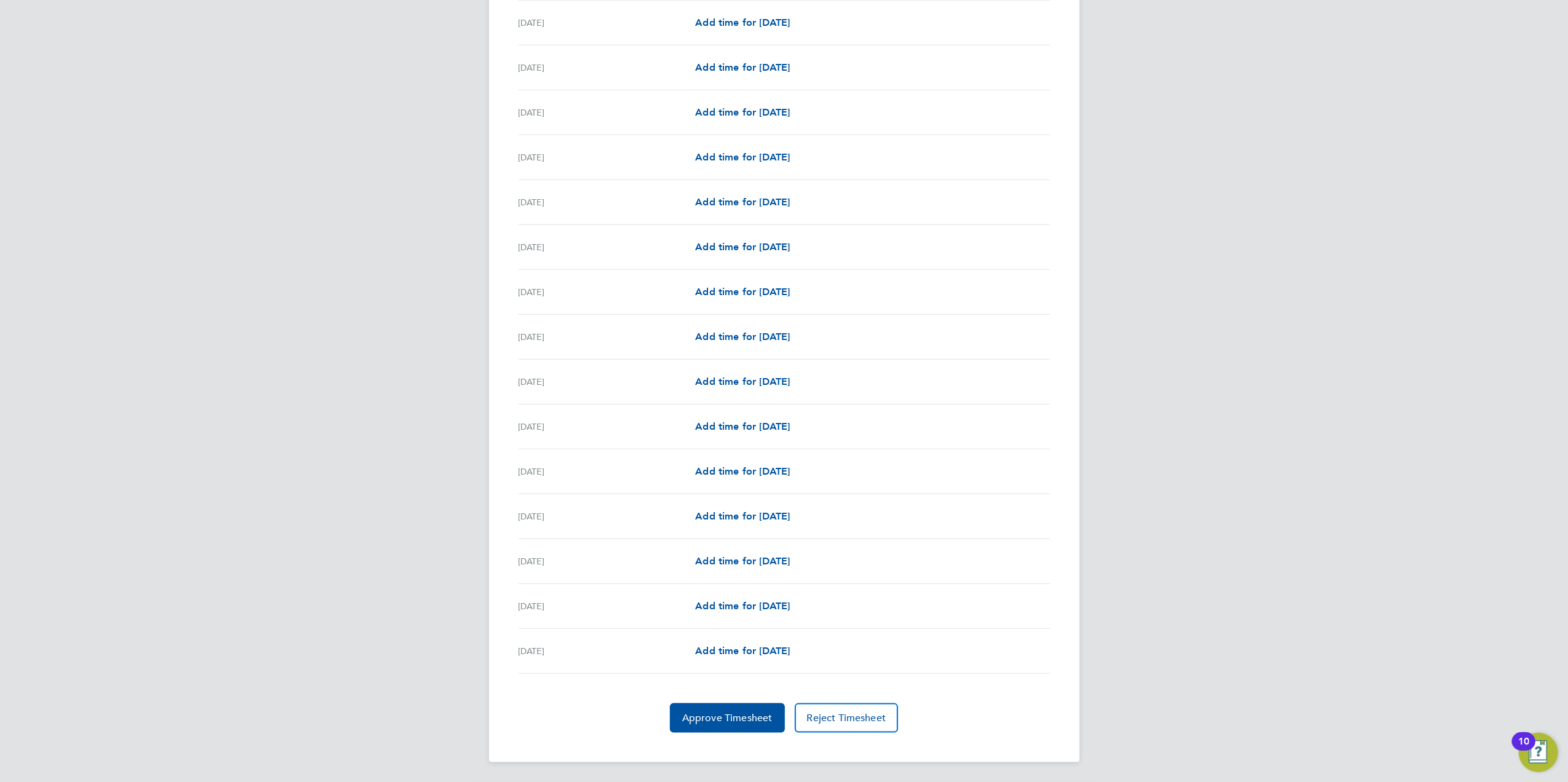
click at [737, 722] on span "Approve Timesheet" at bounding box center [727, 719] width 90 height 13
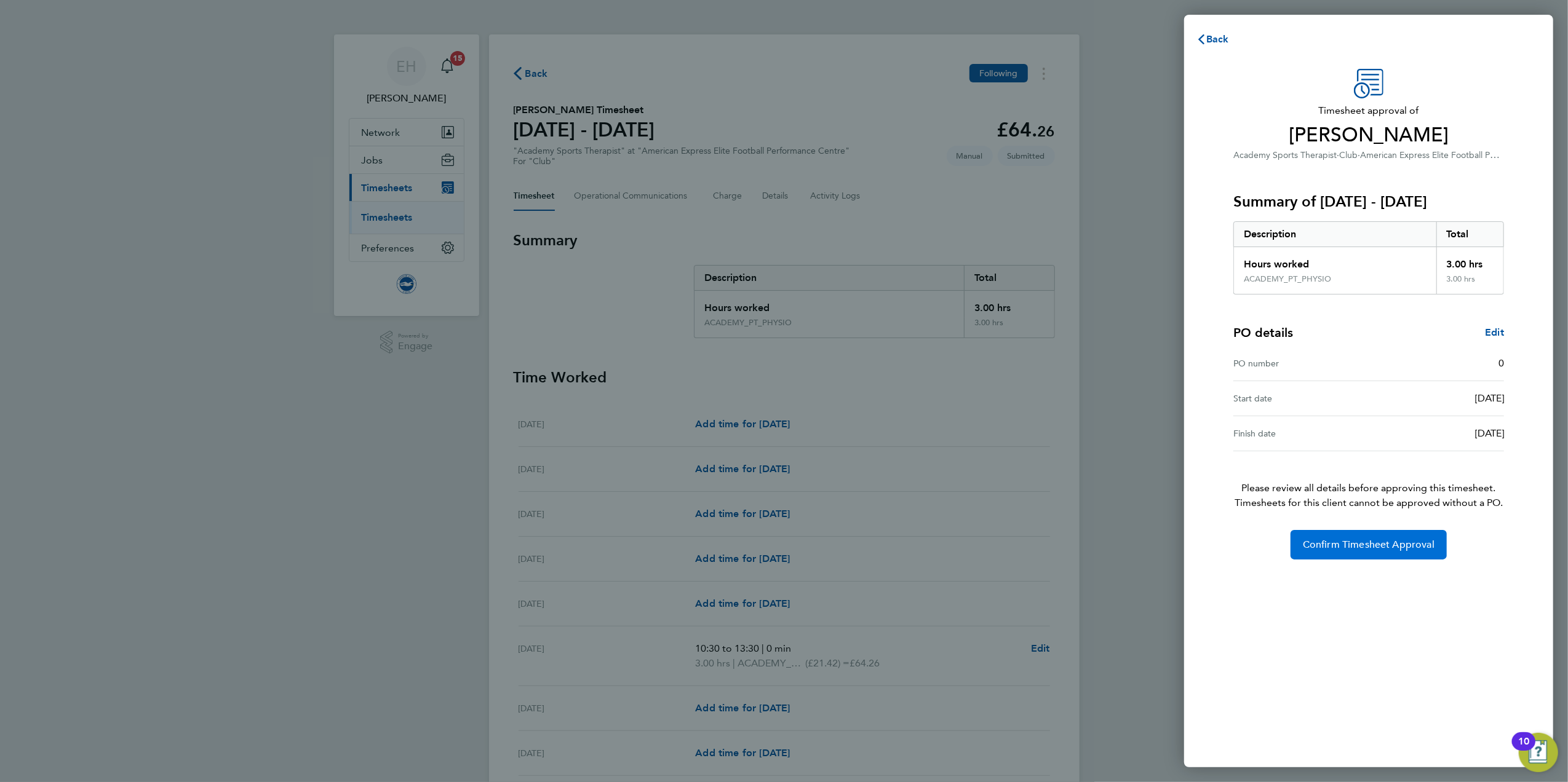
click at [1360, 546] on span "Confirm Timesheet Approval" at bounding box center [1368, 545] width 132 height 13
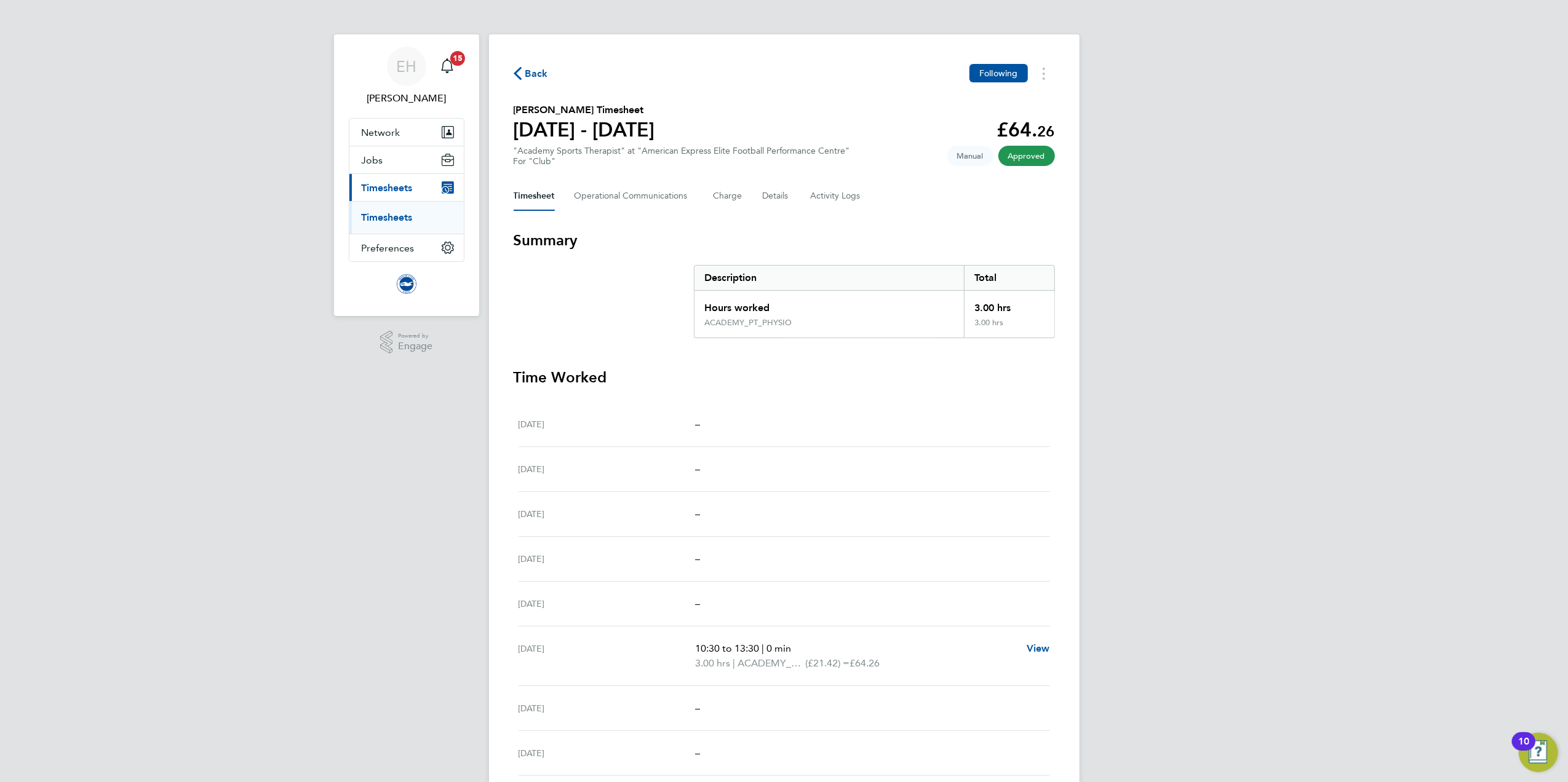
click at [517, 70] on icon "button" at bounding box center [517, 73] width 8 height 13
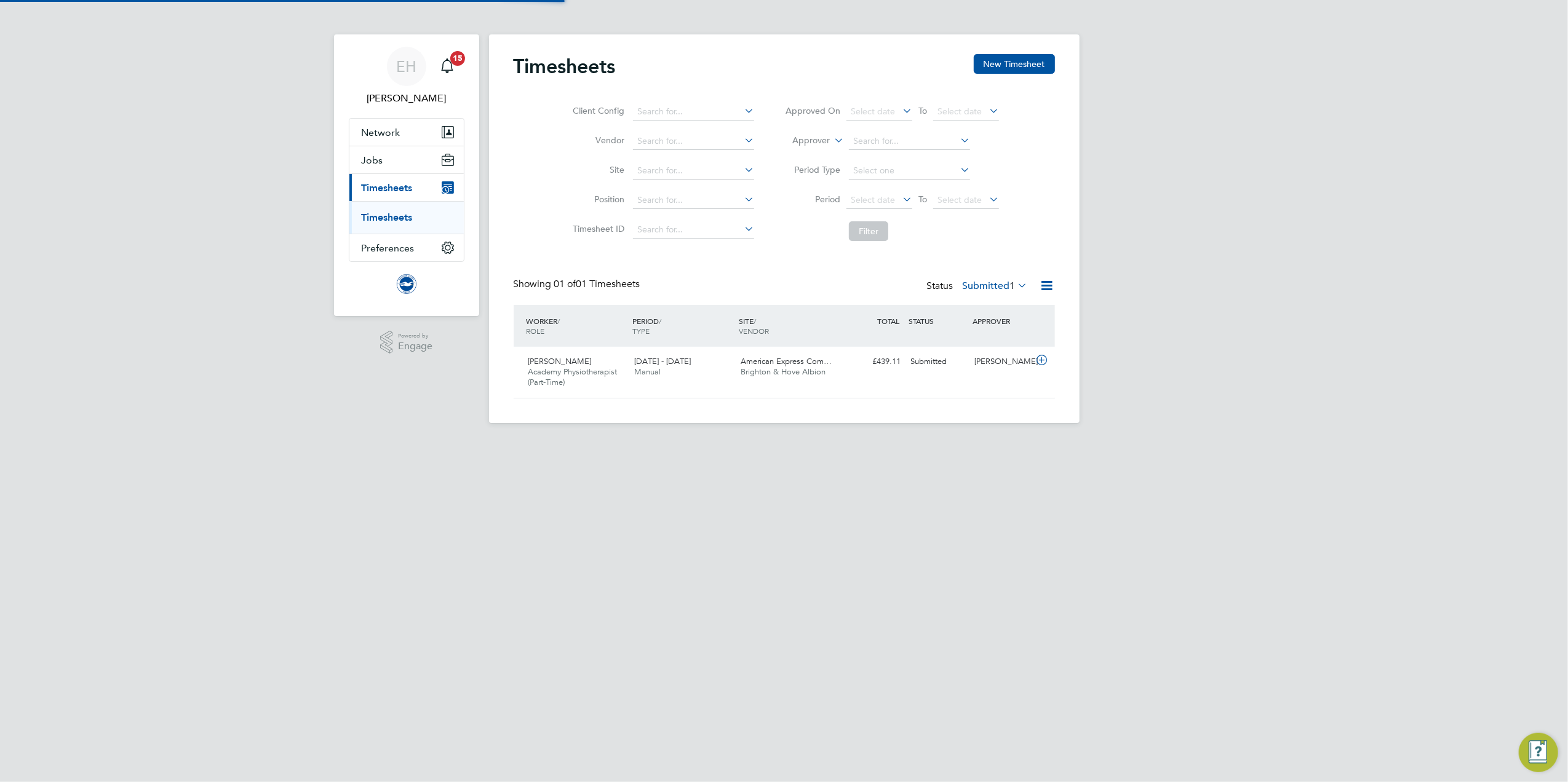
scroll to position [31, 107]
click at [644, 368] on span "Manual" at bounding box center [647, 372] width 26 height 10
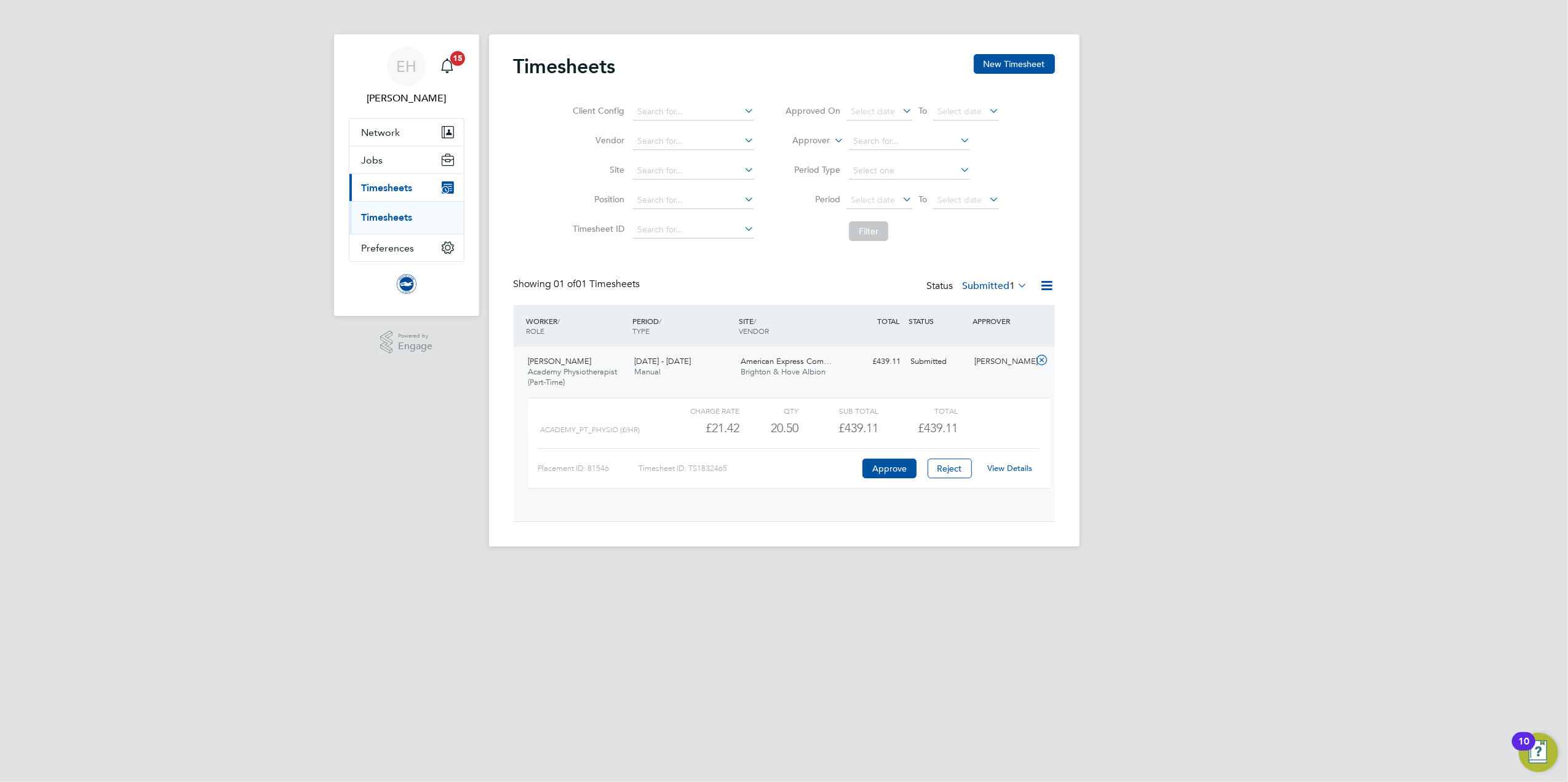
scroll to position [20, 120]
click at [1013, 470] on link "View Details" at bounding box center [1010, 468] width 45 height 10
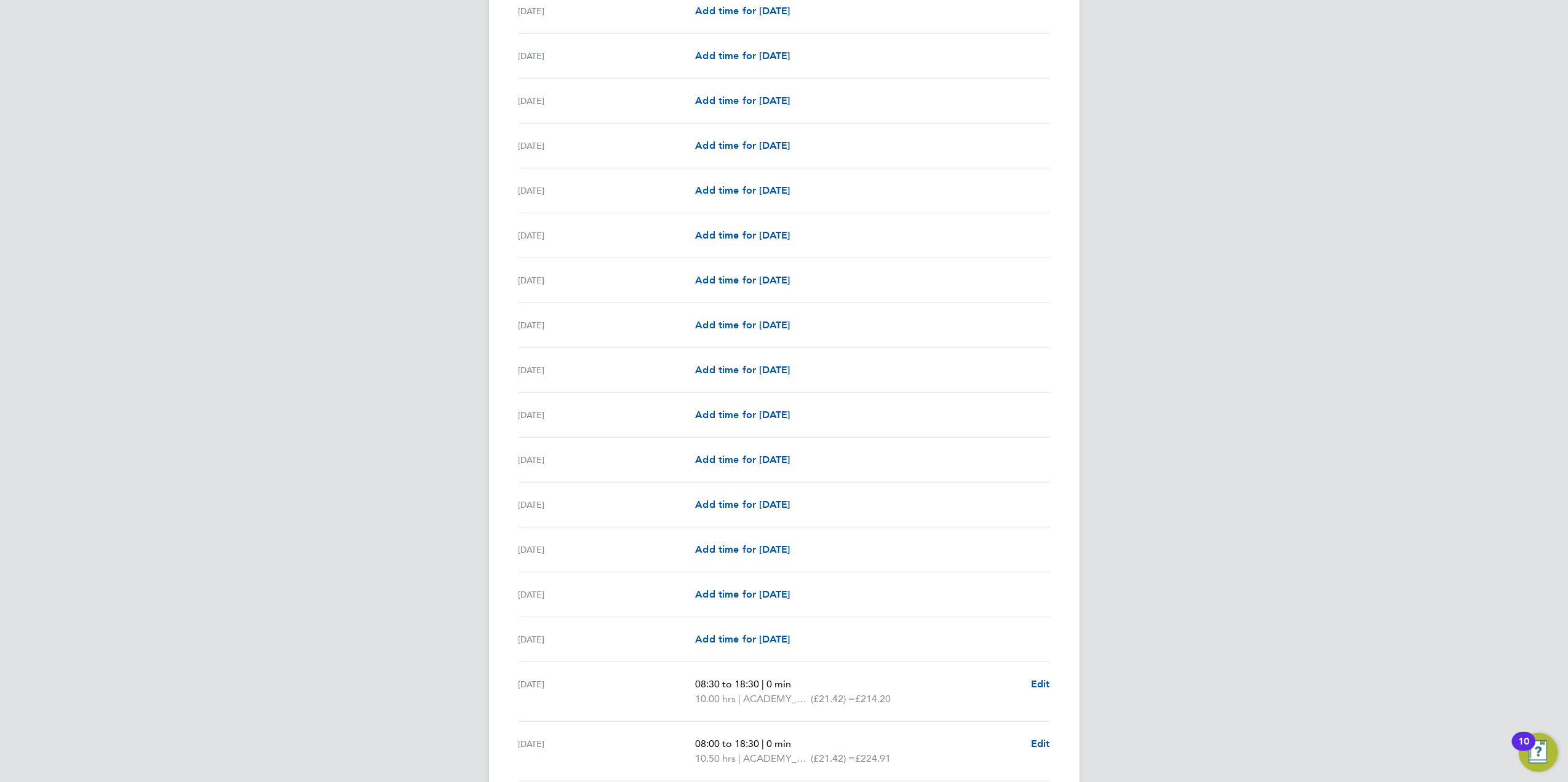
scroll to position [1111, 0]
